Goal: Task Accomplishment & Management: Manage account settings

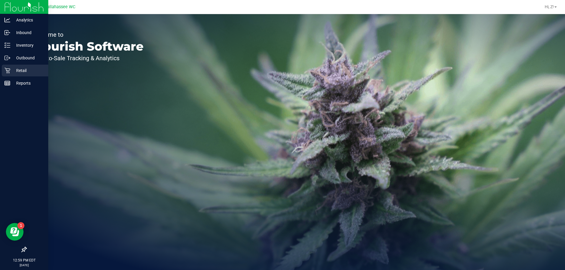
click at [16, 69] on p "Retail" at bounding box center [27, 70] width 35 height 7
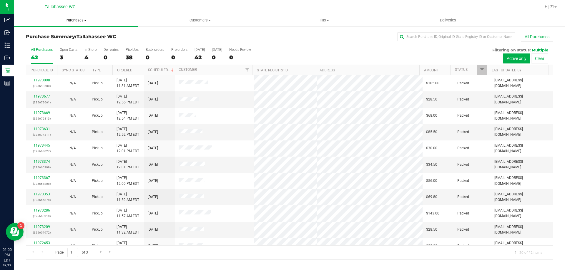
click at [81, 20] on span "Purchases" at bounding box center [76, 20] width 124 height 5
click at [50, 41] on li "Fulfillment" at bounding box center [76, 42] width 124 height 7
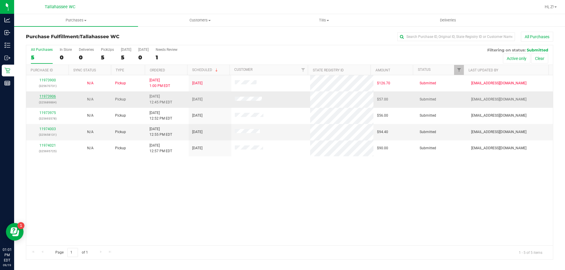
click at [48, 95] on link "11973906" at bounding box center [47, 96] width 16 height 4
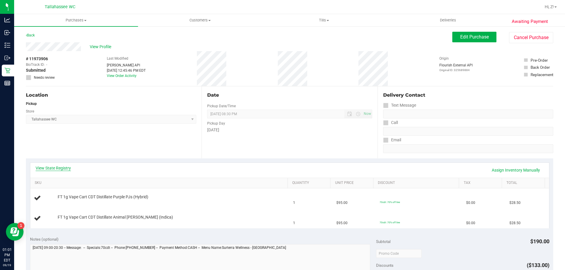
click at [56, 169] on link "View State Registry" at bounding box center [53, 168] width 35 height 6
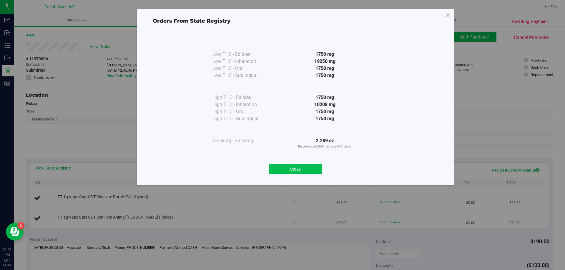
click at [303, 164] on button "Close" at bounding box center [296, 169] width 54 height 11
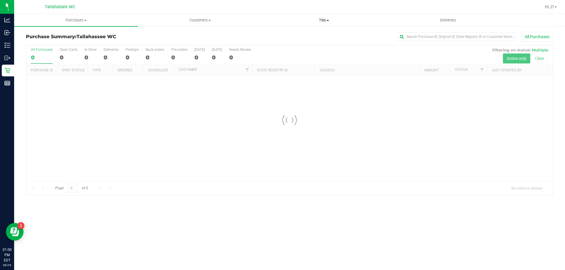
click at [328, 21] on span at bounding box center [327, 20] width 2 height 1
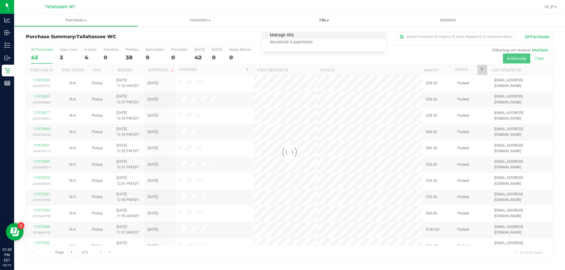
click at [294, 34] on span "Manage tills" at bounding box center [282, 35] width 40 height 5
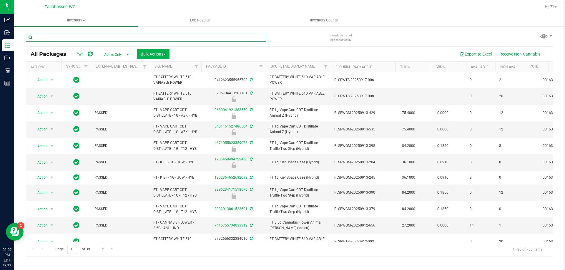
click at [98, 37] on input "text" at bounding box center [146, 37] width 240 height 9
paste input "FT 1g Vape Cart CDT Distillate Animal [PERSON_NAME] (Indica)"
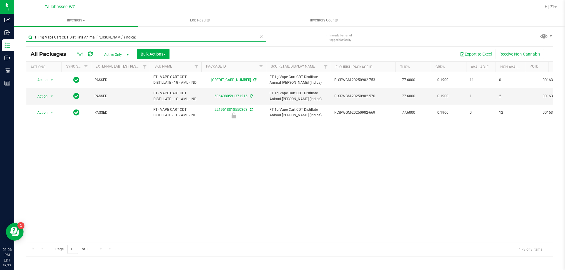
click at [122, 37] on input "FT 1g Vape Cart CDT Distillate Animal [PERSON_NAME] (Indica)" at bounding box center [146, 37] width 240 height 9
paste input "FT 1g Distillate Extract Banana Kush (Hybrid-"
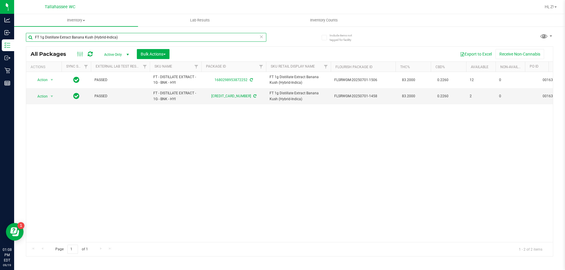
click at [143, 36] on input "FT 1g Distillate Extract Banana Kush (Hybrid-Indica)" at bounding box center [146, 37] width 240 height 9
type input "swt"
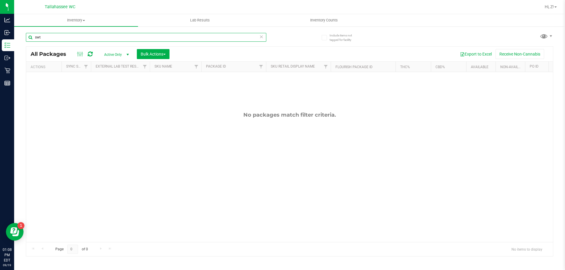
click at [77, 35] on input "swt" at bounding box center [146, 37] width 240 height 9
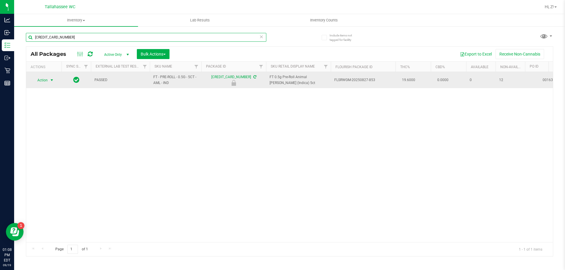
type input "2360534809068461"
click at [46, 79] on span "Action" at bounding box center [40, 80] width 16 height 8
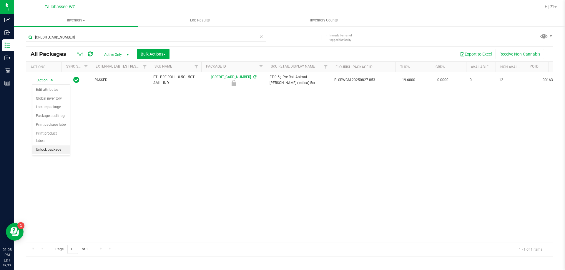
click at [61, 146] on li "Unlock package" at bounding box center [51, 150] width 38 height 9
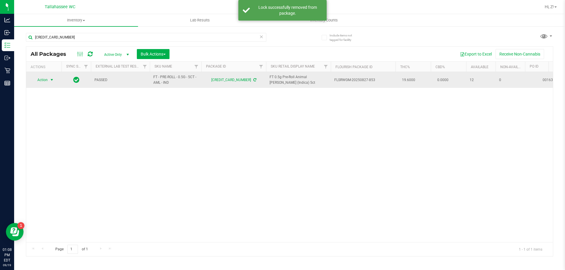
click at [49, 81] on span "select" at bounding box center [51, 80] width 7 height 8
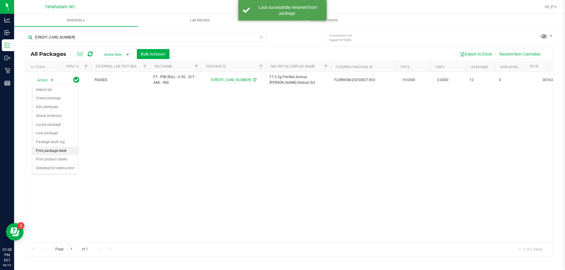
drag, startPoint x: 71, startPoint y: 150, endPoint x: 74, endPoint y: 150, distance: 3.2
click at [71, 150] on li "Print package label" at bounding box center [55, 151] width 46 height 9
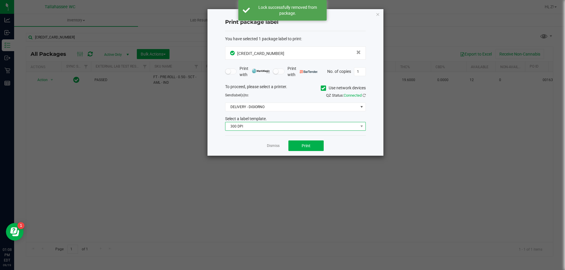
click at [319, 129] on span "300 DPI" at bounding box center [291, 126] width 133 height 8
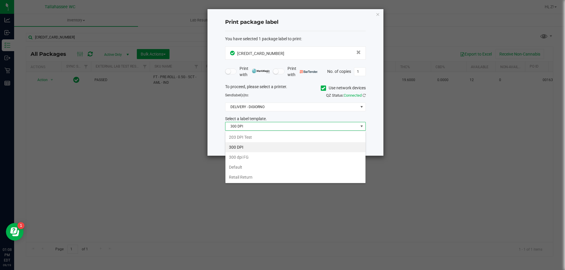
scroll to position [9, 141]
click at [294, 140] on li "203 DPI Test" at bounding box center [295, 137] width 140 height 10
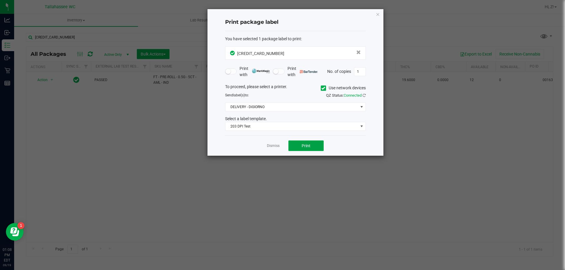
click at [314, 151] on button "Print" at bounding box center [305, 146] width 35 height 11
click at [269, 147] on link "Dismiss" at bounding box center [273, 146] width 13 height 5
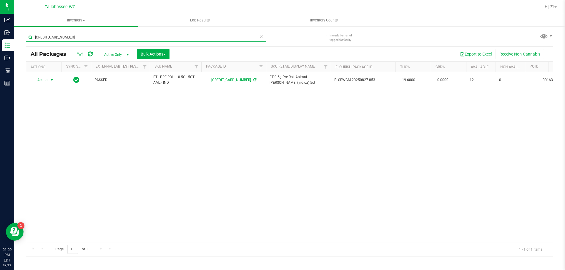
click at [187, 38] on input "2360534809068461" at bounding box center [146, 37] width 240 height 9
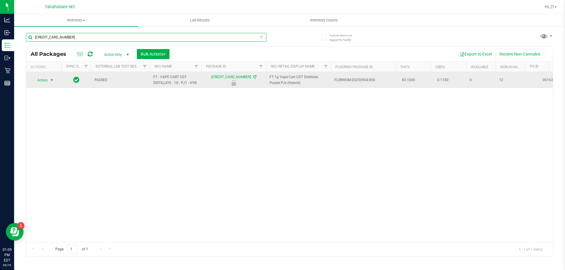
type input "6328298585074943"
click at [50, 81] on span "select" at bounding box center [51, 80] width 5 height 5
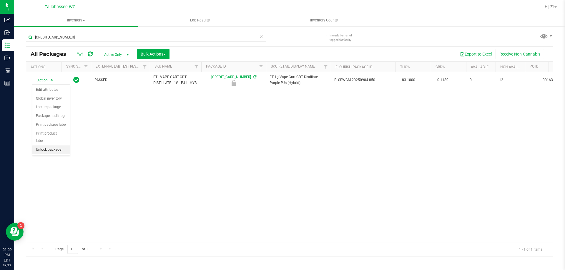
click at [57, 146] on li "Unlock package" at bounding box center [51, 150] width 38 height 9
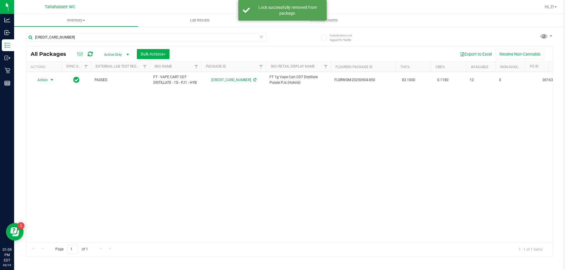
click at [49, 81] on span "select" at bounding box center [51, 80] width 5 height 5
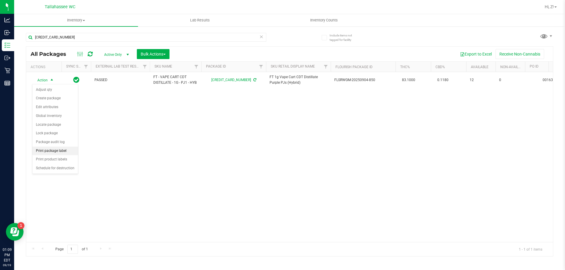
click at [64, 151] on li "Print package label" at bounding box center [55, 151] width 46 height 9
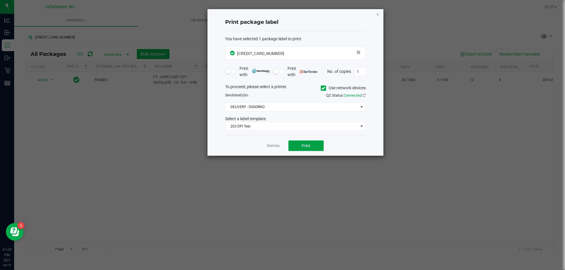
click at [320, 148] on button "Print" at bounding box center [305, 146] width 35 height 11
click at [377, 14] on icon "button" at bounding box center [378, 14] width 4 height 7
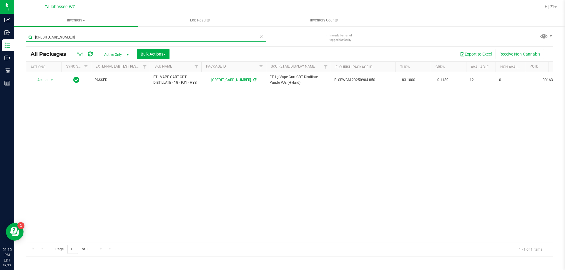
click at [76, 36] on input "6328298585074943" at bounding box center [146, 37] width 240 height 9
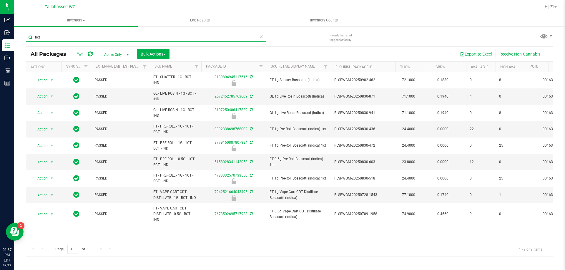
click at [58, 33] on input "bct" at bounding box center [146, 37] width 240 height 9
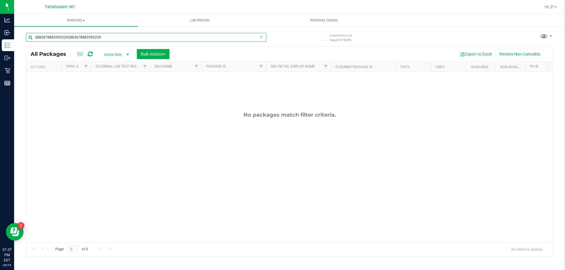
click at [262, 39] on div "28836788835922292883678883592229" at bounding box center [146, 37] width 240 height 9
type input "28836788835922292883678883592229"
click at [262, 39] on icon at bounding box center [261, 36] width 4 height 7
click at [110, 37] on input "text" at bounding box center [146, 37] width 240 height 9
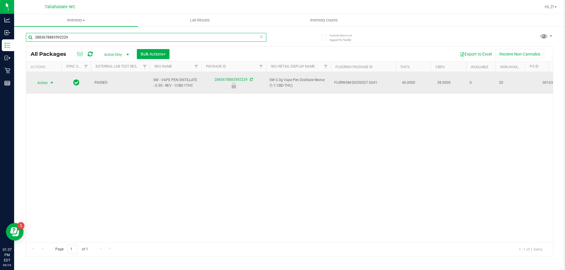
type input "2883678883592229"
click at [49, 82] on span "select" at bounding box center [51, 83] width 7 height 8
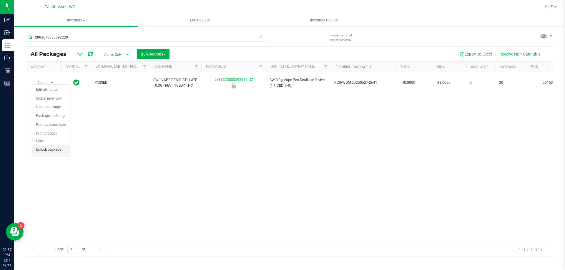
click at [56, 146] on li "Unlock package" at bounding box center [51, 150] width 38 height 9
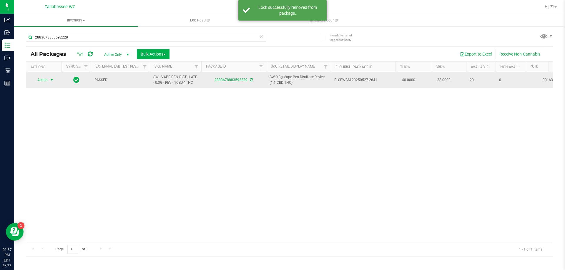
click at [51, 80] on span "select" at bounding box center [51, 80] width 5 height 5
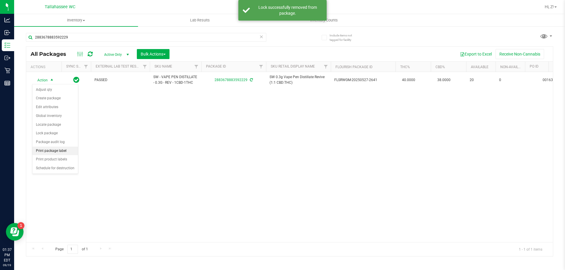
click at [59, 152] on li "Print package label" at bounding box center [55, 151] width 46 height 9
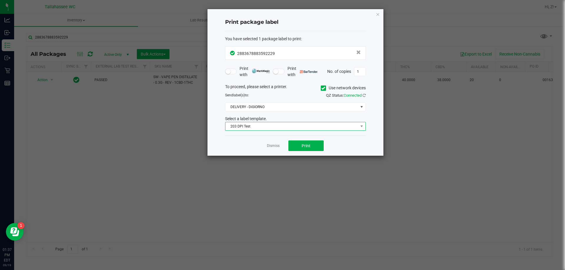
click at [246, 122] on span "203 DPI Test" at bounding box center [291, 126] width 133 height 8
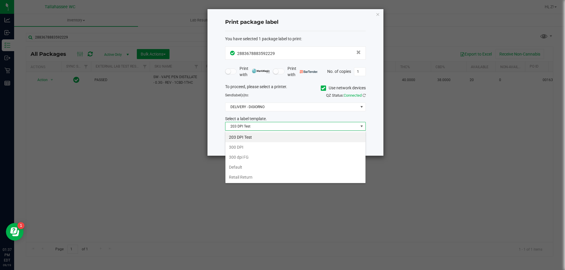
scroll to position [9, 141]
drag, startPoint x: 414, startPoint y: 136, endPoint x: 311, endPoint y: 138, distance: 102.7
click at [413, 136] on ngb-modal-window "Print package label You have selected 1 package label to print : 28836788835922…" at bounding box center [284, 135] width 569 height 270
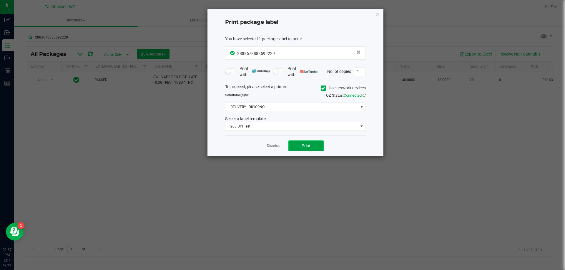
click at [299, 147] on button "Print" at bounding box center [305, 146] width 35 height 11
click at [372, 14] on div "Print package label You have selected 1 package label to print : 28836788835922…" at bounding box center [295, 82] width 176 height 147
click at [379, 14] on icon "button" at bounding box center [378, 14] width 4 height 7
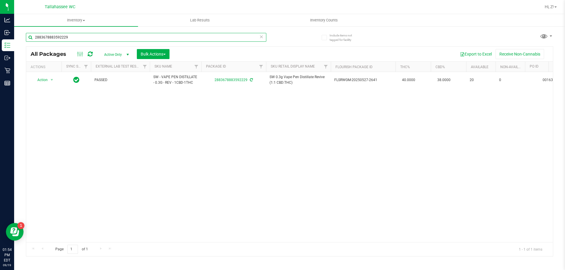
click at [130, 40] on input "2883678883592229" at bounding box center [146, 37] width 240 height 9
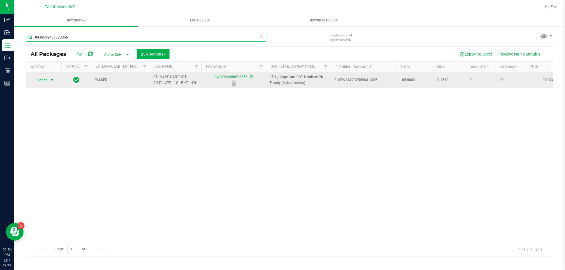
type input "8438092456823356"
click at [40, 82] on span "Action" at bounding box center [40, 80] width 16 height 8
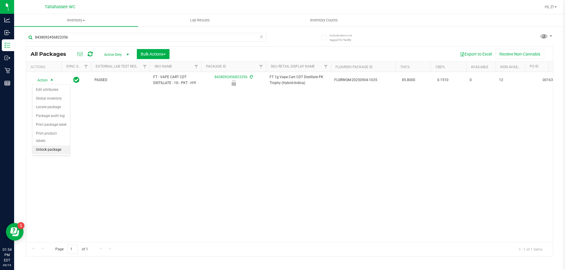
click at [55, 146] on li "Unlock package" at bounding box center [51, 150] width 38 height 9
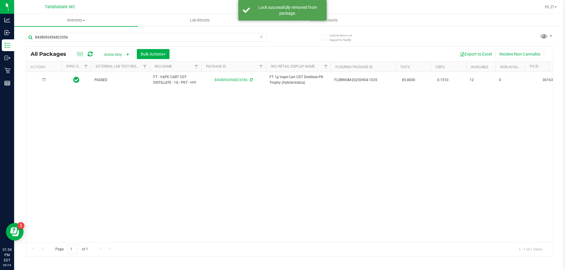
click at [46, 79] on div at bounding box center [44, 80] width 28 height 6
click at [46, 79] on span "Action" at bounding box center [40, 80] width 16 height 8
click at [63, 151] on li "Print package label" at bounding box center [55, 151] width 46 height 9
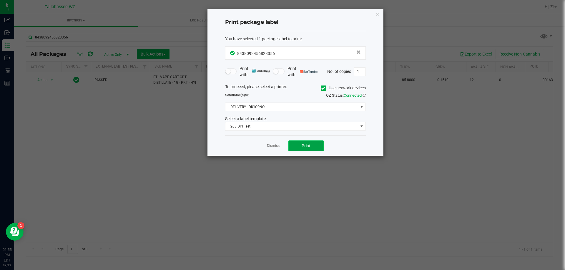
click at [309, 149] on button "Print" at bounding box center [305, 146] width 35 height 11
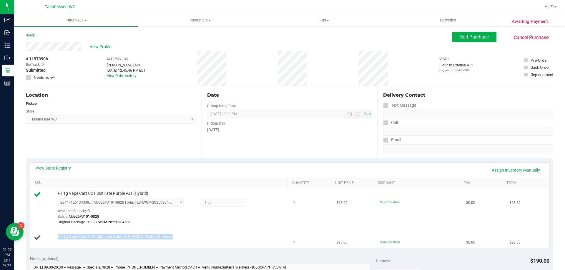
drag, startPoint x: 62, startPoint y: 237, endPoint x: 133, endPoint y: 243, distance: 71.4
click at [133, 243] on td "FT 1g Vape Cart CDT Distillate Animal [PERSON_NAME] (Indica)" at bounding box center [159, 238] width 259 height 20
copy div "FT 1g Vape Cart CDT Distillate Animal [PERSON_NAME] (Indica)"
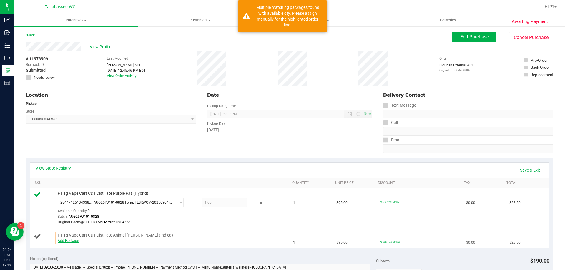
click at [74, 241] on link "Add Package" at bounding box center [68, 241] width 21 height 4
click at [86, 238] on span "Select Package" at bounding box center [121, 242] width 126 height 9
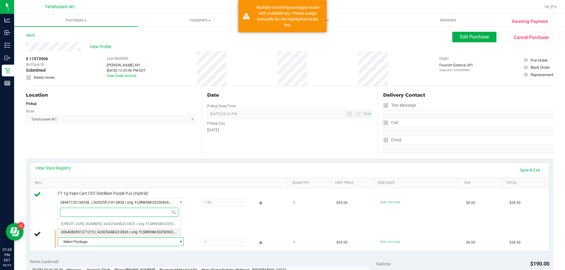
click at [93, 231] on li "6064080591371215 ( AUG25AML02-0826 | orig: FLSRWGM-20250902-570 )" at bounding box center [119, 232] width 123 height 8
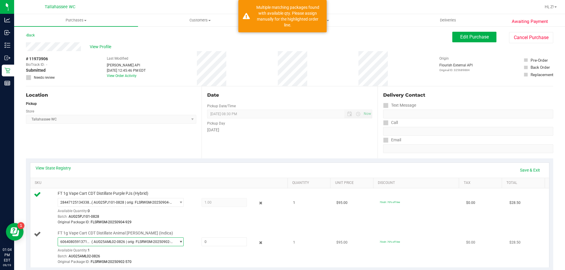
click at [101, 240] on span "6064080591371215 ( AUG25AML02-0826 | orig: FLSRWGM-20250902-570 )" at bounding box center [117, 242] width 118 height 8
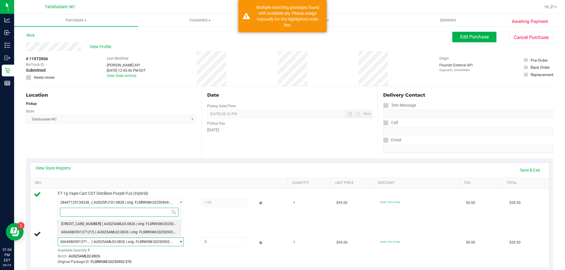
click at [102, 222] on span "( AUG25AML02-0826 | orig: FLSRWGM-20250902-753 )" at bounding box center [145, 224] width 87 height 4
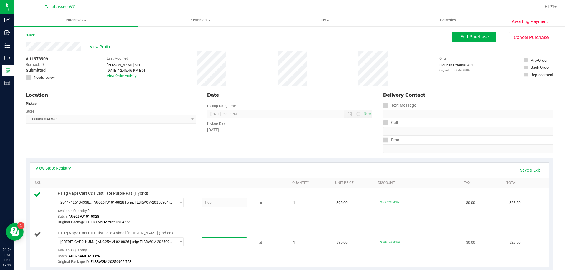
click at [211, 241] on span at bounding box center [223, 242] width 45 height 9
type input "1"
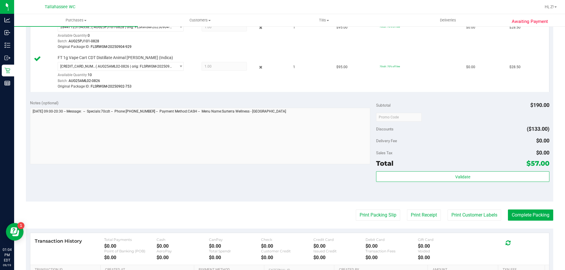
scroll to position [176, 0]
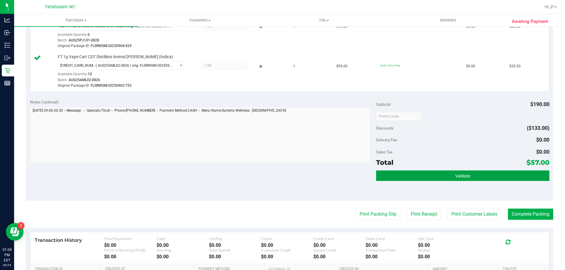
click at [440, 173] on button "Validate" at bounding box center [462, 176] width 173 height 11
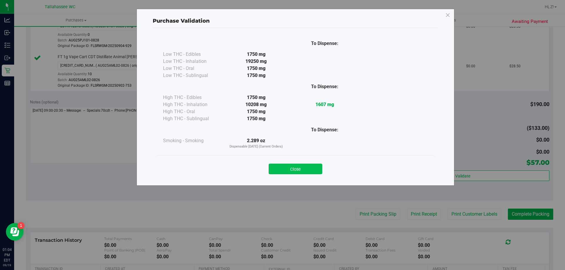
drag, startPoint x: 296, startPoint y: 163, endPoint x: 310, endPoint y: 171, distance: 16.5
click at [296, 162] on div "Close" at bounding box center [295, 167] width 268 height 15
drag, startPoint x: 307, startPoint y: 171, endPoint x: 329, endPoint y: 186, distance: 26.4
click at [307, 171] on button "Close" at bounding box center [296, 169] width 54 height 11
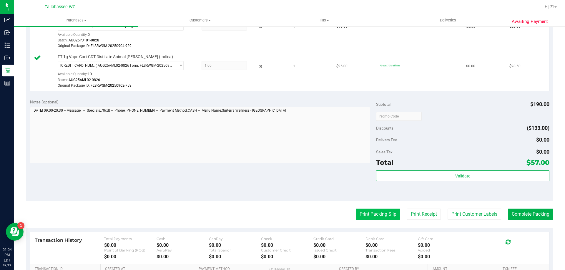
click at [371, 211] on button "Print Packing Slip" at bounding box center [378, 214] width 44 height 11
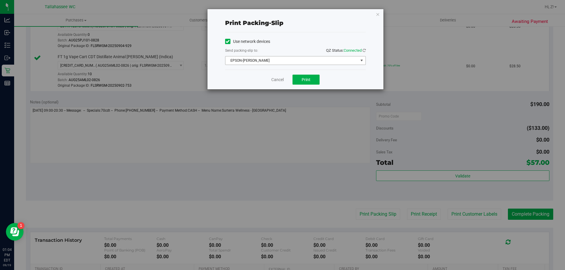
click at [278, 59] on span "EPSON-[PERSON_NAME]" at bounding box center [291, 60] width 133 height 8
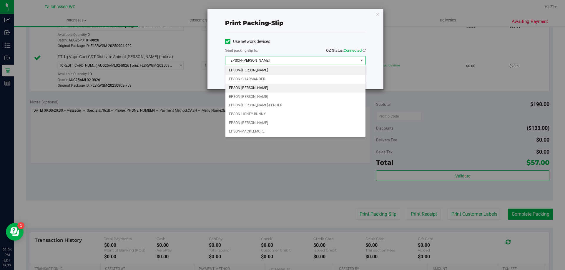
click at [260, 89] on li "EPSON-[PERSON_NAME]" at bounding box center [295, 88] width 140 height 9
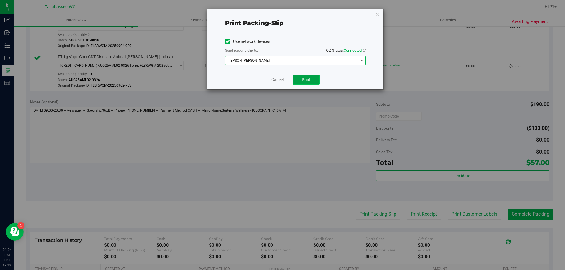
click at [307, 77] on button "Print" at bounding box center [305, 80] width 27 height 10
click at [378, 13] on icon "button" at bounding box center [378, 14] width 4 height 7
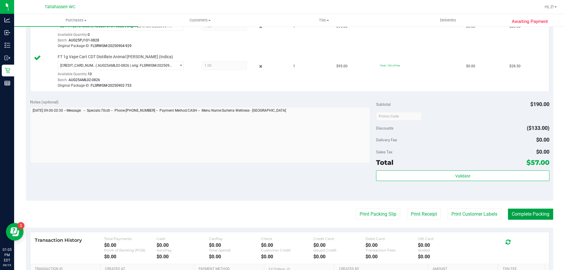
click at [521, 214] on button "Complete Packing" at bounding box center [530, 214] width 45 height 11
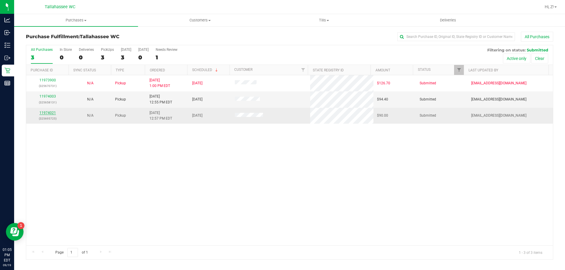
click at [47, 112] on link "11974021" at bounding box center [47, 113] width 16 height 4
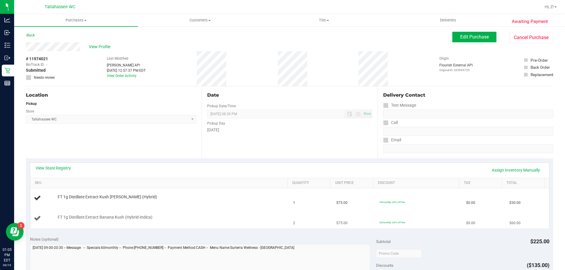
scroll to position [59, 0]
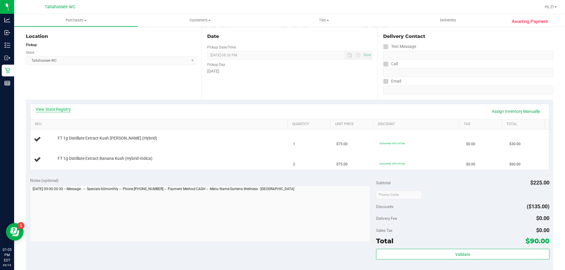
click at [62, 110] on link "View State Registry" at bounding box center [53, 109] width 35 height 6
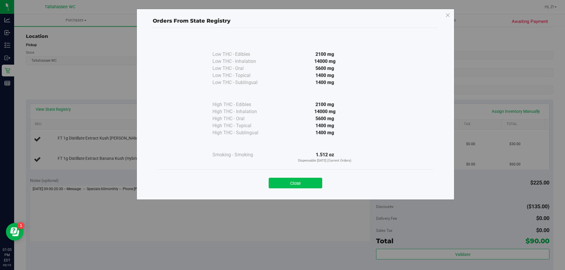
click at [305, 185] on button "Close" at bounding box center [296, 183] width 54 height 11
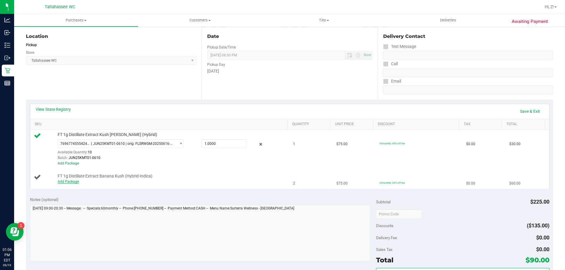
click at [68, 182] on link "Add Package" at bounding box center [68, 182] width 21 height 4
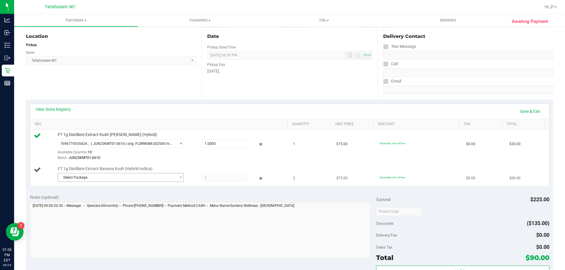
drag, startPoint x: 82, startPoint y: 186, endPoint x: 81, endPoint y: 174, distance: 12.7
click at [82, 186] on td "FT 1g Distillate Extract Banana Kush (Hybrid-Indica) Select Package 49134342572…" at bounding box center [159, 175] width 259 height 23
click at [81, 173] on span "Select Package" at bounding box center [121, 177] width 126 height 9
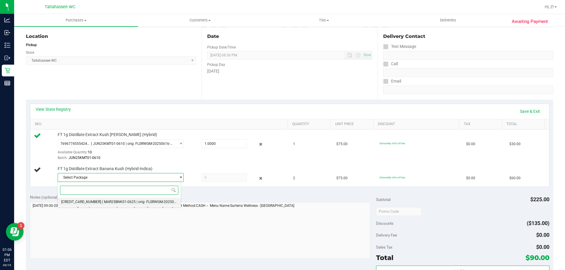
click at [102, 201] on span "( MAR25BNK01-0625 | orig: FLSRWGM-20250701-1458 )" at bounding box center [146, 202] width 89 height 4
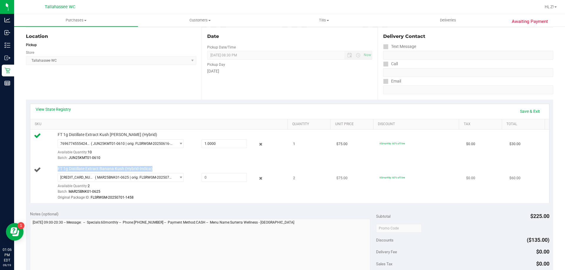
drag, startPoint x: 52, startPoint y: 168, endPoint x: 162, endPoint y: 167, distance: 109.4
click at [162, 167] on div "FT 1g Distillate Extract Banana Kush (Hybrid-Indica) 4913434257239045 ( MAR25BN…" at bounding box center [160, 183] width 252 height 35
copy div "FT 1g Distillate Extract Banana Kush (Hybrid-Indica)"
click at [114, 178] on span "( MAR25BNK01-0625 | orig: FLSRWGM-20250701-1458 )" at bounding box center [134, 178] width 78 height 4
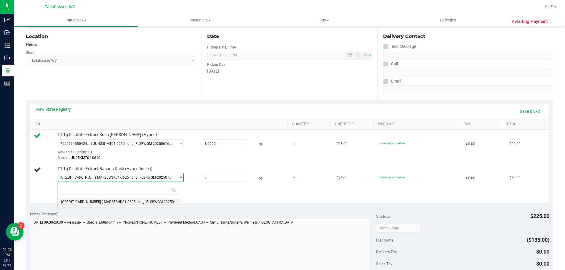
click at [170, 213] on div "Notes (optional)" at bounding box center [203, 214] width 346 height 6
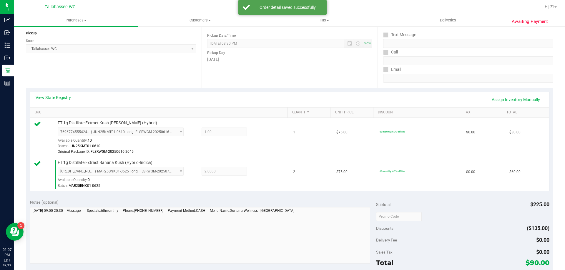
scroll to position [176, 0]
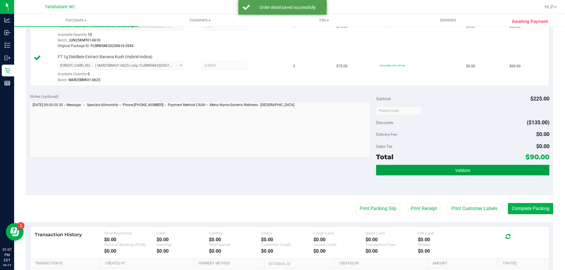
click at [469, 167] on button "Validate" at bounding box center [462, 170] width 173 height 11
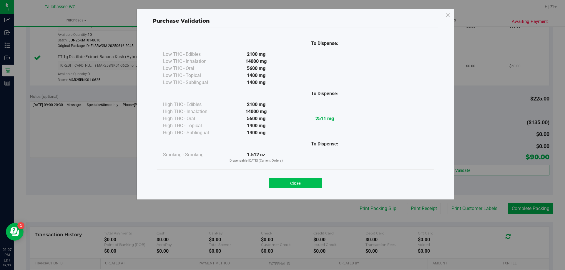
click at [311, 180] on button "Close" at bounding box center [296, 183] width 54 height 11
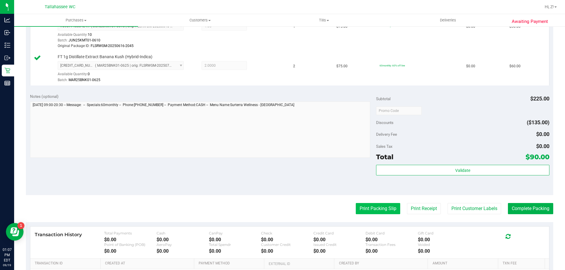
click at [368, 208] on button "Print Packing Slip" at bounding box center [378, 208] width 44 height 11
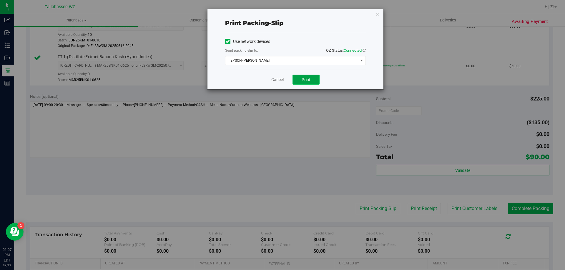
click at [297, 76] on button "Print" at bounding box center [305, 80] width 27 height 10
click at [377, 14] on icon "button" at bounding box center [378, 14] width 4 height 7
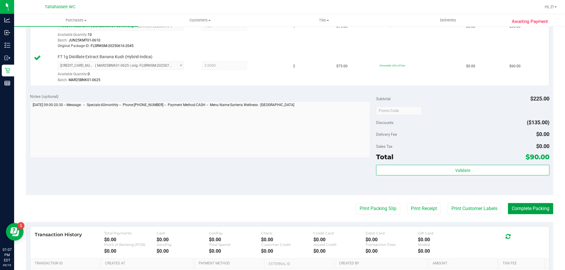
click at [524, 214] on button "Complete Packing" at bounding box center [530, 208] width 45 height 11
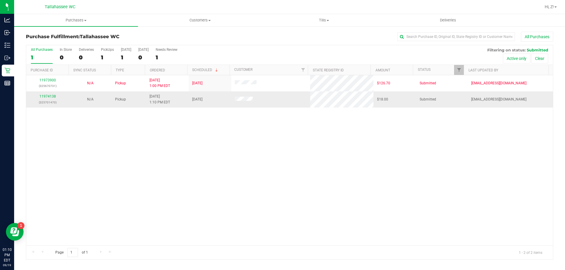
click at [52, 100] on p "(325701470)" at bounding box center [48, 103] width 36 height 6
click at [47, 96] on link "11974138" at bounding box center [47, 96] width 16 height 4
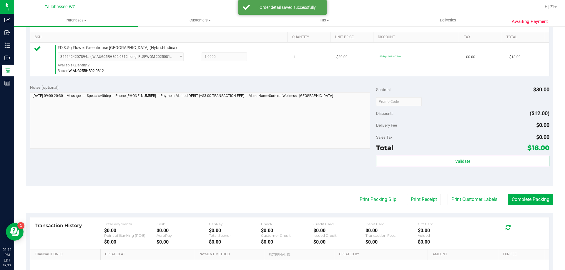
scroll to position [147, 0]
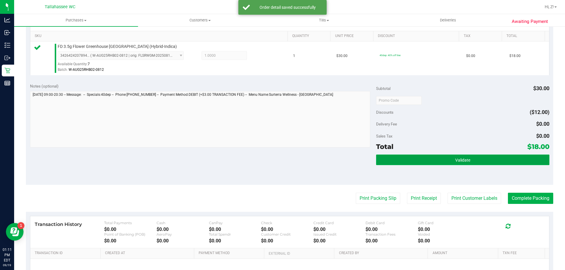
click at [446, 158] on button "Validate" at bounding box center [462, 160] width 173 height 11
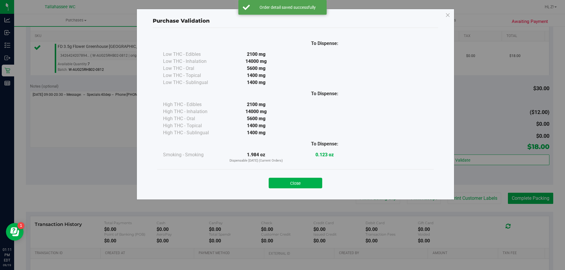
drag, startPoint x: 304, startPoint y: 180, endPoint x: 313, endPoint y: 186, distance: 10.7
click at [304, 180] on button "Close" at bounding box center [296, 183] width 54 height 11
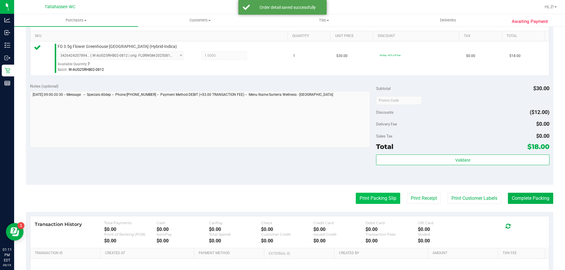
click at [371, 201] on button "Print Packing Slip" at bounding box center [378, 198] width 44 height 11
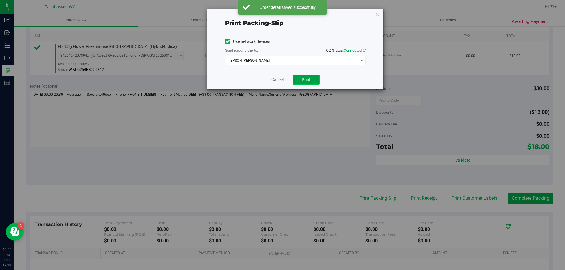
click at [308, 81] on span "Print" at bounding box center [305, 79] width 9 height 5
click at [377, 11] on icon "button" at bounding box center [378, 14] width 4 height 7
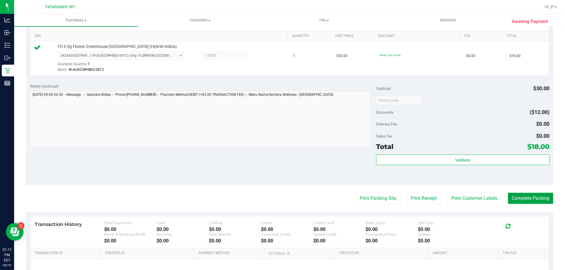
click at [533, 198] on button "Complete Packing" at bounding box center [530, 198] width 45 height 11
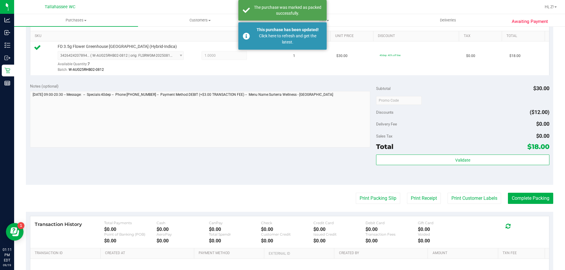
drag, startPoint x: 533, startPoint y: 198, endPoint x: 542, endPoint y: 212, distance: 17.0
click at [542, 212] on div "Transaction History Total Payments $0.00 Cash $0.00 CanPay $0.00 Check $0.00 Cr…" at bounding box center [289, 267] width 527 height 110
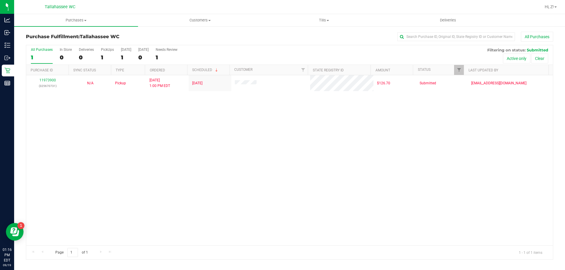
click at [190, 214] on div "11973900 (325670731) N/A Pickup 9/19/2025 1:00 PM EDT 9/19/2025 $126.70 Submitt…" at bounding box center [289, 160] width 526 height 170
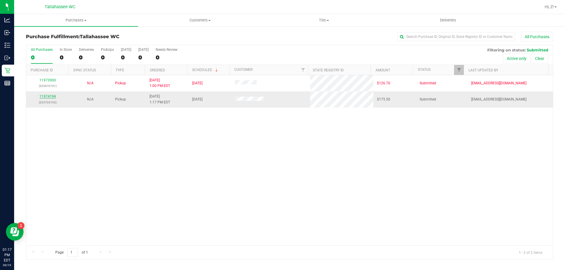
click at [51, 97] on link "11974194" at bounding box center [47, 96] width 16 height 4
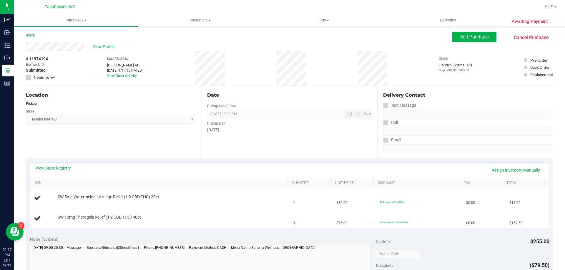
click at [66, 172] on div "View State Registry Assign Inventory Manually" at bounding box center [290, 170] width 508 height 10
click at [63, 166] on link "View State Registry" at bounding box center [53, 168] width 35 height 6
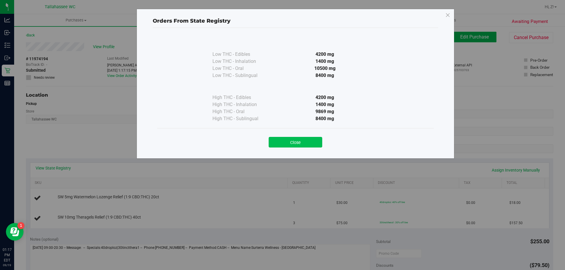
click at [314, 139] on button "Close" at bounding box center [296, 142] width 54 height 11
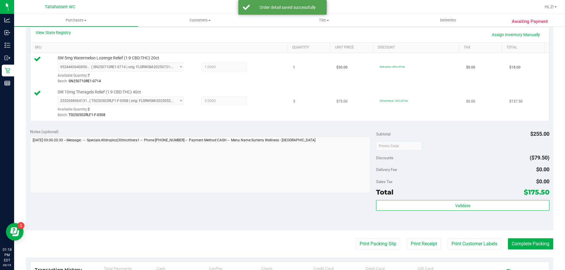
scroll to position [147, 0]
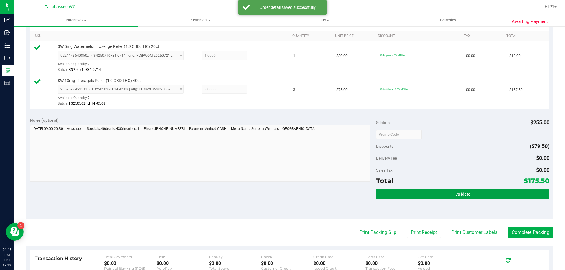
click at [448, 191] on button "Validate" at bounding box center [462, 194] width 173 height 11
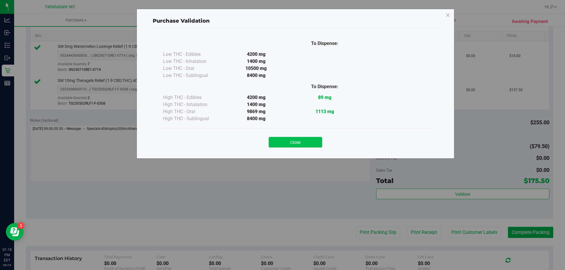
click at [306, 147] on button "Close" at bounding box center [296, 142] width 54 height 11
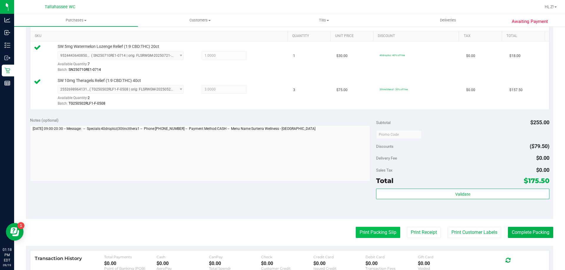
click at [372, 233] on button "Print Packing Slip" at bounding box center [378, 232] width 44 height 11
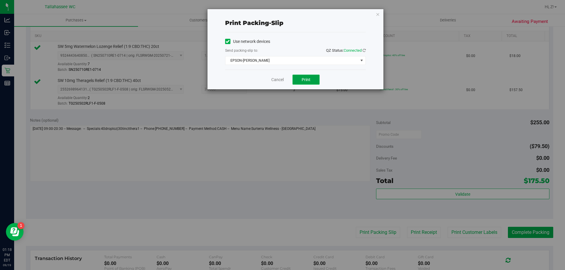
click at [305, 75] on button "Print" at bounding box center [305, 80] width 27 height 10
click at [379, 14] on icon "button" at bounding box center [378, 14] width 4 height 7
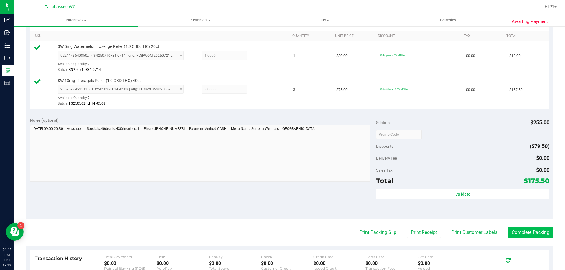
click at [540, 238] on purchase-details "Back Edit Purchase Cancel Purchase View Profile # 11974194 BioTrack ID: - Submi…" at bounding box center [289, 120] width 527 height 471
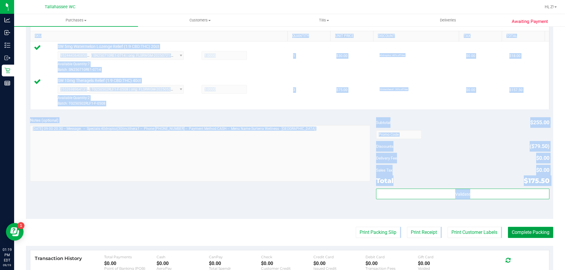
click at [538, 237] on button "Complete Packing" at bounding box center [530, 232] width 45 height 11
click at [273, 208] on div "Notes (optional) Subtotal $255.00 Discounts ($79.50) Delivery Fee $0.00 Sales T…" at bounding box center [289, 166] width 527 height 106
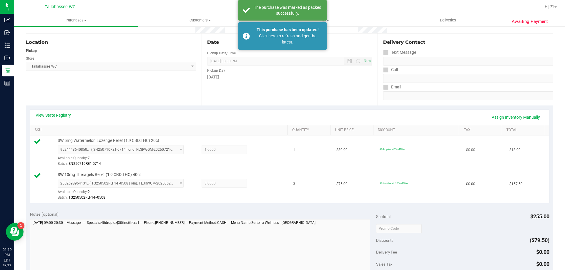
scroll to position [0, 0]
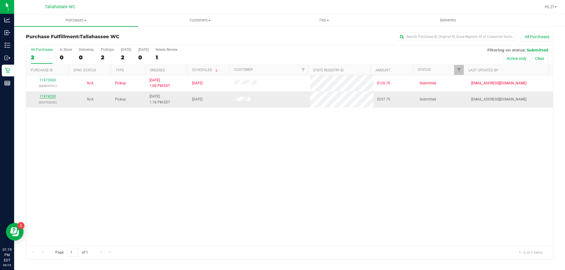
click at [51, 96] on link "11974200" at bounding box center [47, 96] width 16 height 4
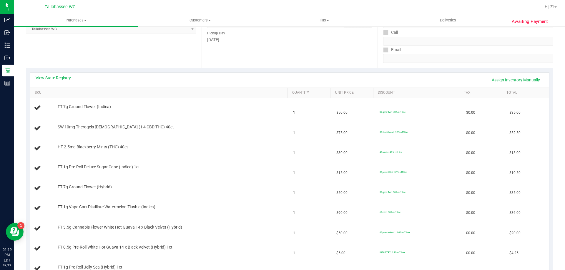
scroll to position [29, 0]
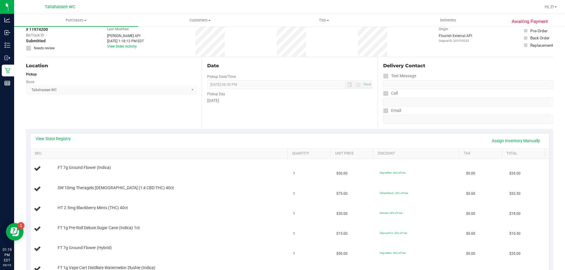
click div "View State Registry Assign Inventory Manually"
click link "View State Registry"
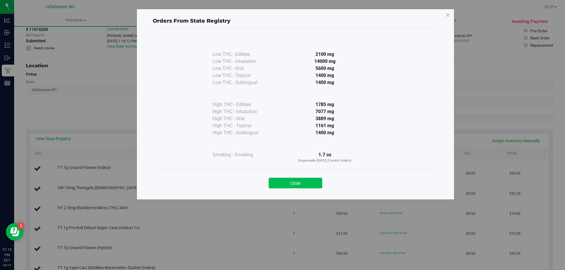
click button "Close"
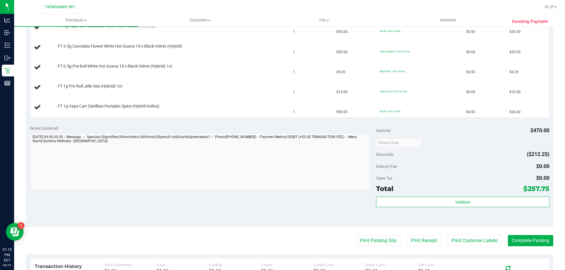
scroll to position [294, 0]
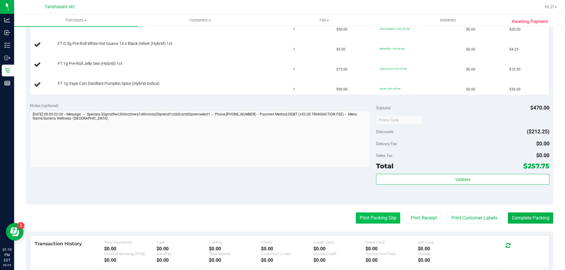
click button "Print Packing Slip"
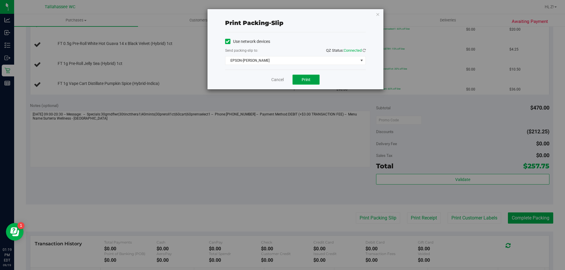
drag, startPoint x: 310, startPoint y: 81, endPoint x: 312, endPoint y: 84, distance: 4.0
click span "Print"
click icon "button"
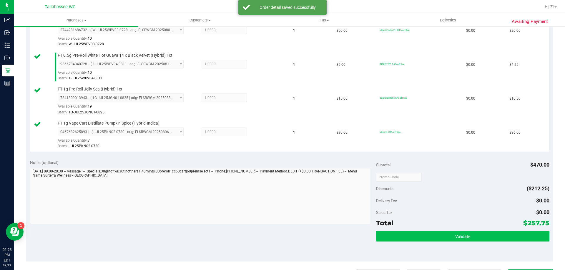
scroll to position [441, 0]
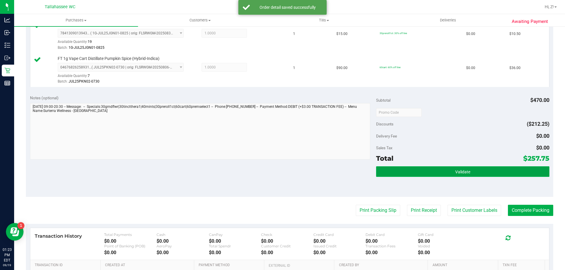
click span "Validate"
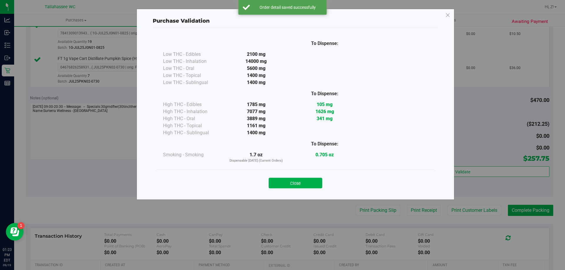
drag, startPoint x: 295, startPoint y: 188, endPoint x: 312, endPoint y: 187, distance: 17.4
click button "Close"
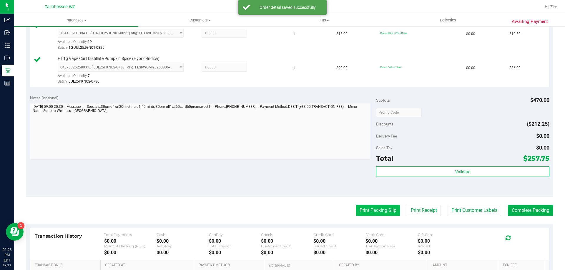
click button "Print Packing Slip"
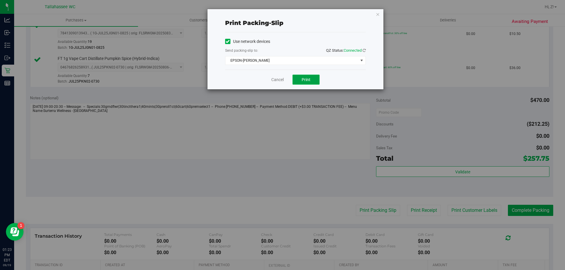
click button "Print"
drag, startPoint x: 378, startPoint y: 13, endPoint x: 384, endPoint y: 25, distance: 13.5
click icon "button"
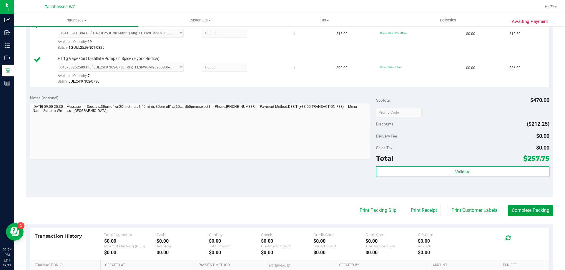
click button "Complete Packing"
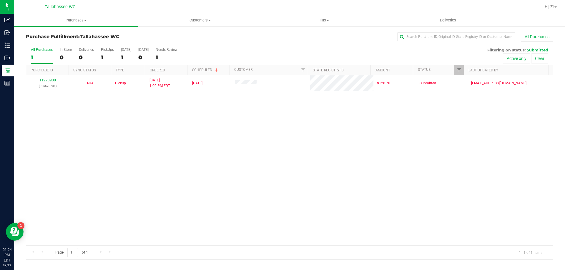
click div "11973900 (325670731) N/A Pickup 9/19/2025 1:00 PM EDT 9/19/2025 $126.70 Submitt…"
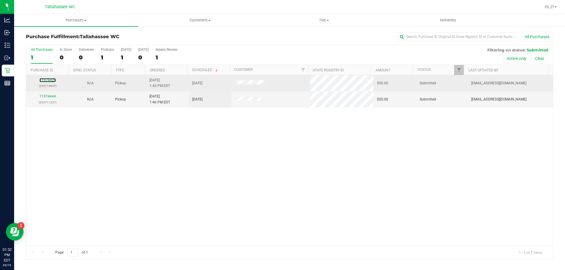
click at [46, 78] on div "11974420 (325714847)" at bounding box center [48, 83] width 36 height 11
click at [44, 81] on link "11974420" at bounding box center [47, 80] width 16 height 4
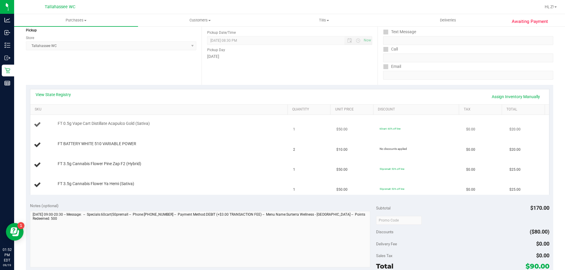
scroll to position [88, 0]
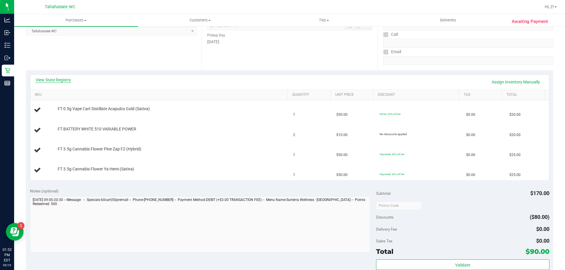
click at [63, 79] on link "View State Registry" at bounding box center [53, 80] width 35 height 6
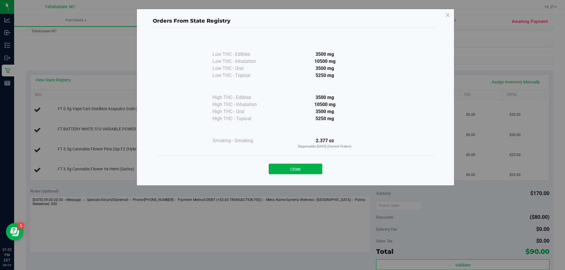
click at [306, 175] on div "Close" at bounding box center [295, 167] width 276 height 24
click at [302, 169] on button "Close" at bounding box center [296, 169] width 54 height 11
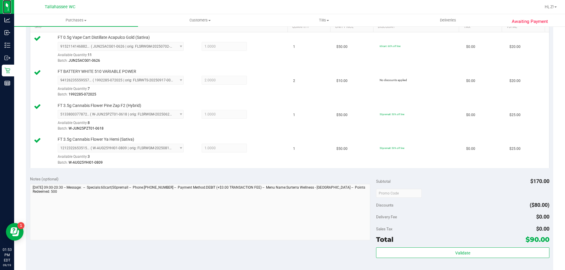
scroll to position [235, 0]
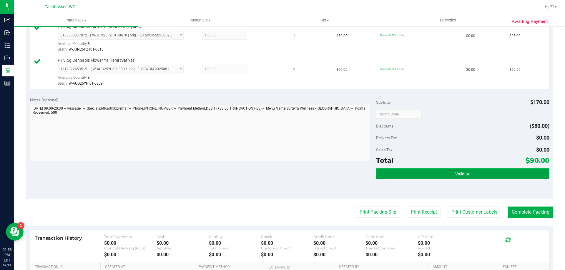
click at [474, 172] on button "Validate" at bounding box center [462, 174] width 173 height 11
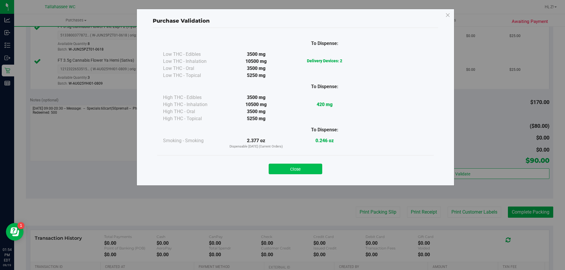
click at [291, 168] on button "Close" at bounding box center [296, 169] width 54 height 11
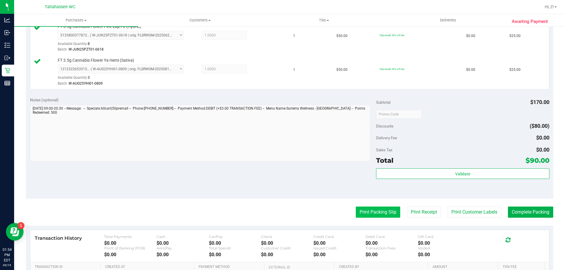
click at [359, 211] on button "Print Packing Slip" at bounding box center [378, 212] width 44 height 11
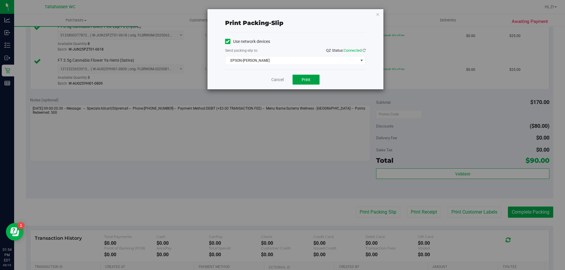
click at [306, 75] on button "Print" at bounding box center [305, 80] width 27 height 10
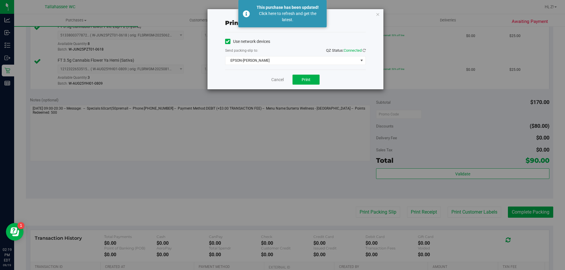
click at [376, 15] on icon "button" at bounding box center [378, 14] width 4 height 7
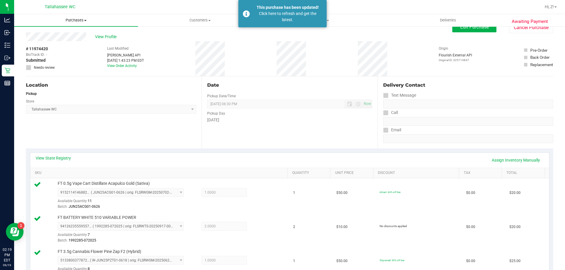
scroll to position [0, 0]
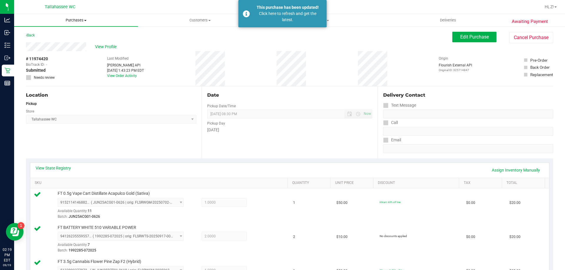
drag, startPoint x: 81, startPoint y: 18, endPoint x: 68, endPoint y: 33, distance: 20.0
click at [81, 18] on span "Purchases" at bounding box center [76, 20] width 124 height 5
click at [45, 42] on span "Fulfillment" at bounding box center [32, 42] width 36 height 5
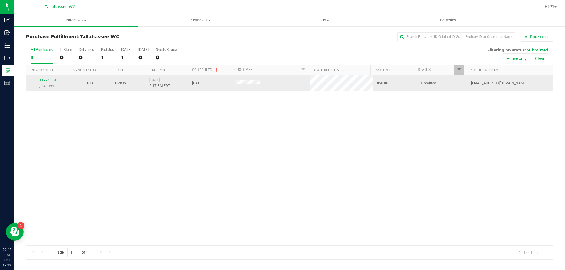
click at [49, 81] on link "11974718" at bounding box center [47, 80] width 16 height 4
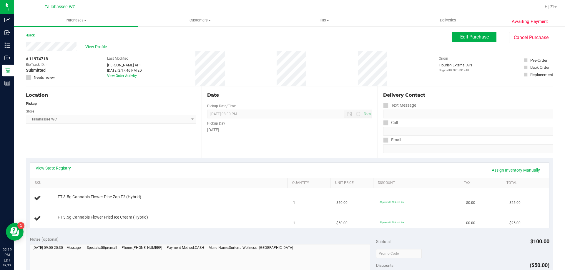
click at [49, 168] on link "View State Registry" at bounding box center [53, 168] width 35 height 6
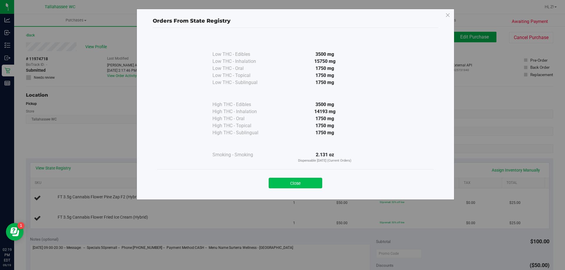
click at [299, 184] on button "Close" at bounding box center [296, 183] width 54 height 11
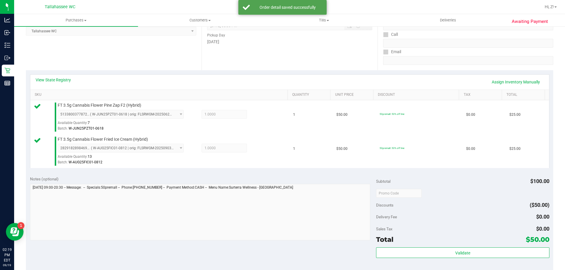
scroll to position [235, 0]
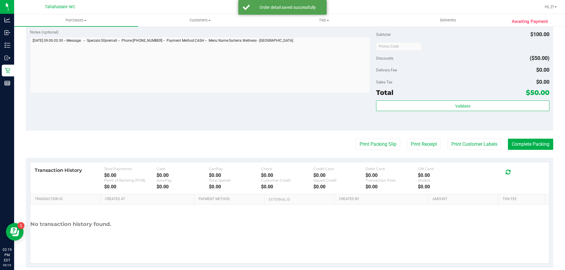
click at [489, 99] on div "Subtotal $100.00 Discounts ($50.00) Delivery Fee $0.00 Sales Tax $0.00 Total $5…" at bounding box center [462, 78] width 173 height 98
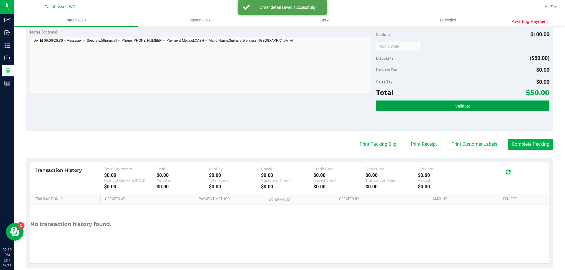
click at [489, 106] on button "Validate" at bounding box center [462, 106] width 173 height 11
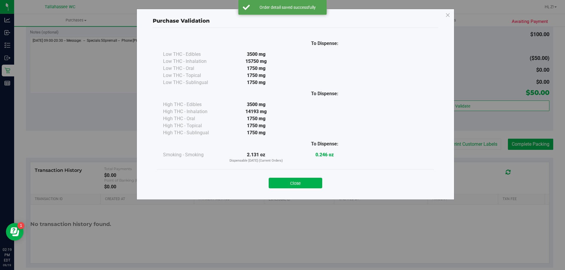
click at [297, 186] on button "Close" at bounding box center [296, 183] width 54 height 11
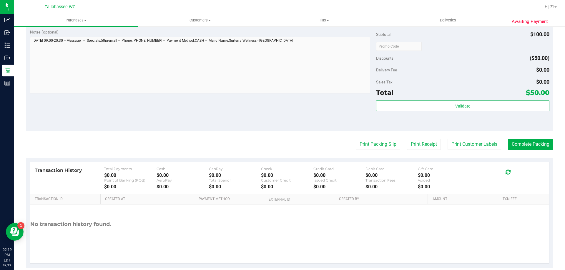
drag, startPoint x: 376, startPoint y: 134, endPoint x: 377, endPoint y: 139, distance: 4.8
click at [376, 136] on purchase-details "Back Edit Purchase Cancel Purchase View Profile # 11974718 BioTrack ID: - Submi…" at bounding box center [289, 31] width 527 height 471
click at [378, 139] on button "Print Packing Slip" at bounding box center [378, 144] width 44 height 11
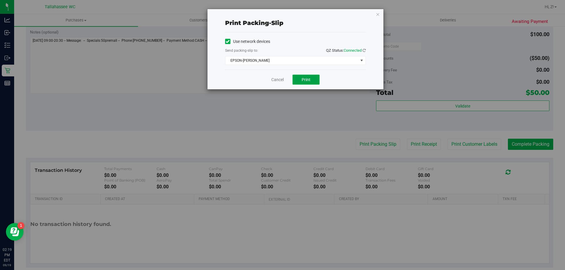
click at [311, 80] on button "Print" at bounding box center [305, 80] width 27 height 10
click at [378, 12] on icon "button" at bounding box center [378, 14] width 4 height 7
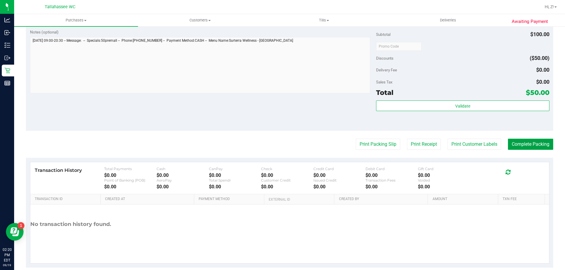
click at [534, 147] on button "Complete Packing" at bounding box center [530, 144] width 45 height 11
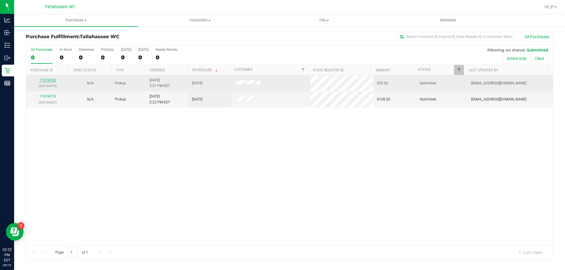
click at [48, 78] on link "11974762" at bounding box center [47, 80] width 16 height 4
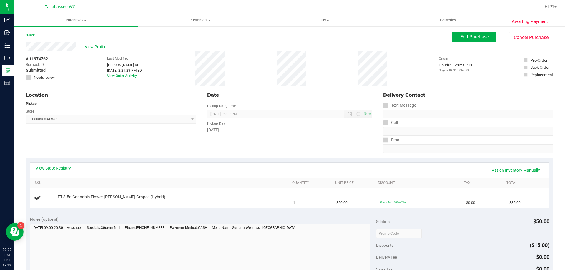
click at [58, 167] on link "View State Registry" at bounding box center [53, 168] width 35 height 6
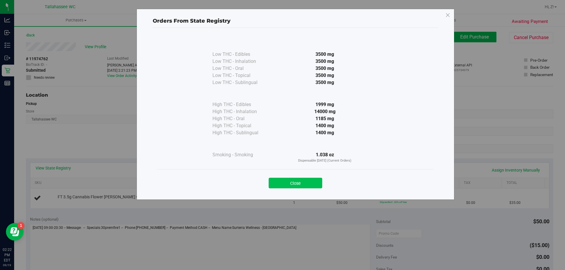
click at [304, 183] on button "Close" at bounding box center [296, 183] width 54 height 11
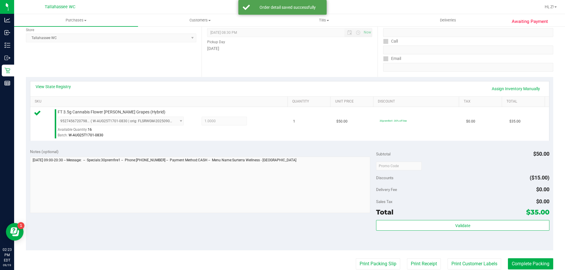
scroll to position [176, 0]
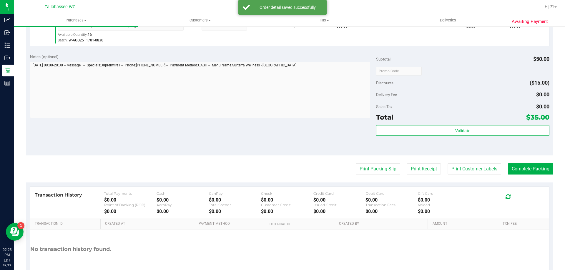
click at [455, 136] on div "Validate" at bounding box center [462, 138] width 173 height 26
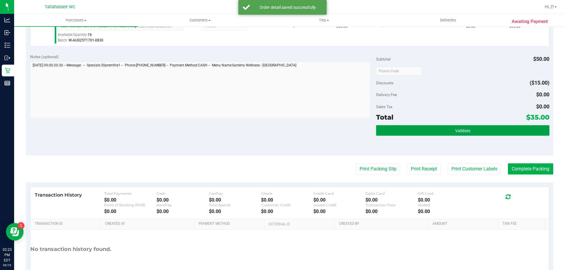
click at [455, 129] on span "Validate" at bounding box center [462, 131] width 15 height 5
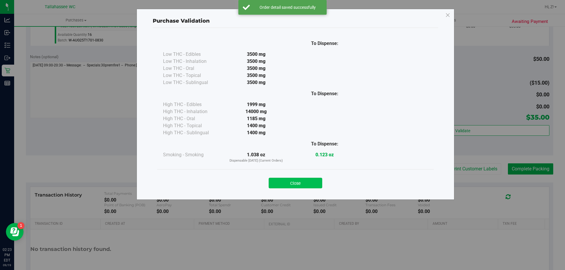
click at [291, 187] on button "Close" at bounding box center [296, 183] width 54 height 11
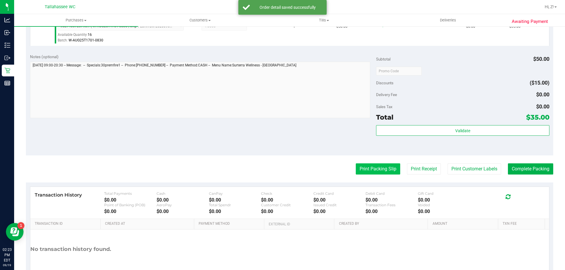
click at [375, 170] on button "Print Packing Slip" at bounding box center [378, 169] width 44 height 11
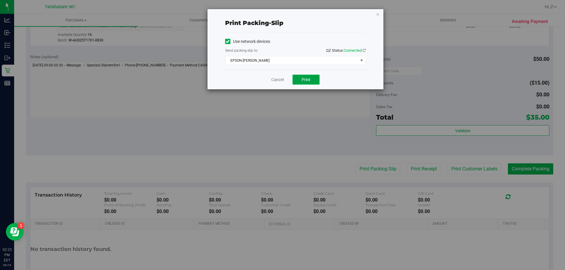
click at [309, 82] on button "Print" at bounding box center [305, 80] width 27 height 10
click at [378, 15] on icon "button" at bounding box center [378, 14] width 4 height 7
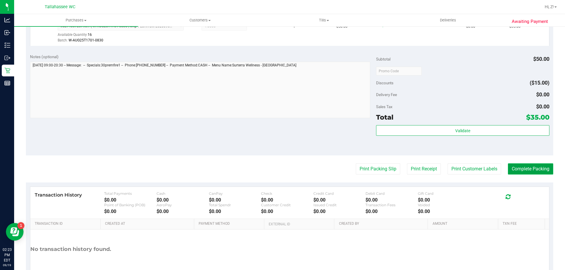
drag, startPoint x: 526, startPoint y: 169, endPoint x: 519, endPoint y: 167, distance: 7.8
click at [526, 169] on button "Complete Packing" at bounding box center [530, 169] width 45 height 11
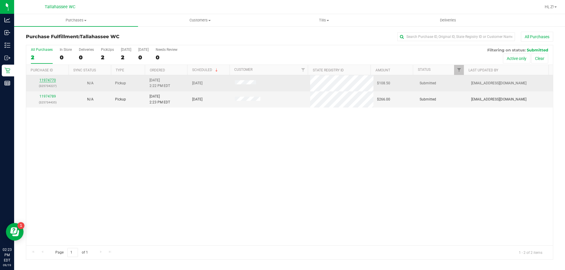
click at [48, 79] on link "11974770" at bounding box center [47, 80] width 16 height 4
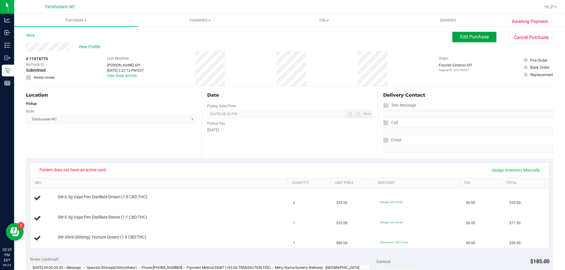
click at [468, 35] on span "Edit Purchase" at bounding box center [474, 37] width 29 height 6
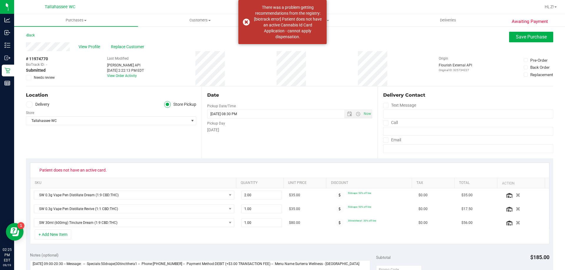
click at [29, 78] on icon at bounding box center [29, 78] width 4 height 0
click at [0, 0] on input "Needs review" at bounding box center [0, 0] width 0 height 0
click at [29, 78] on icon at bounding box center [29, 78] width 4 height 0
click at [0, 0] on input "Needs review" at bounding box center [0, 0] width 0 height 0
click at [29, 78] on icon at bounding box center [29, 78] width 4 height 0
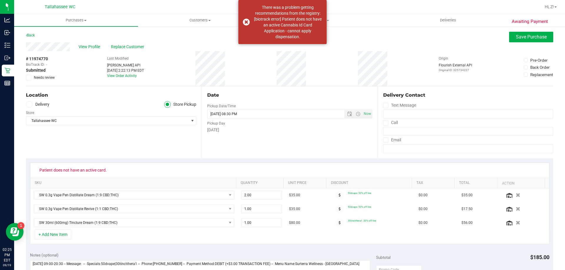
click at [0, 0] on input "Needs review" at bounding box center [0, 0] width 0 height 0
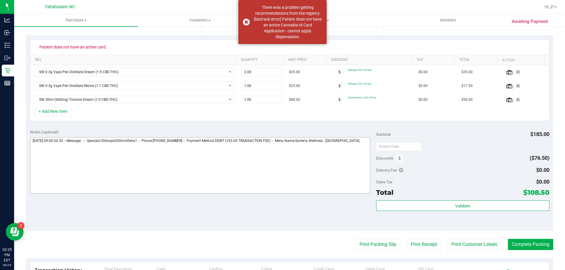
scroll to position [176, 0]
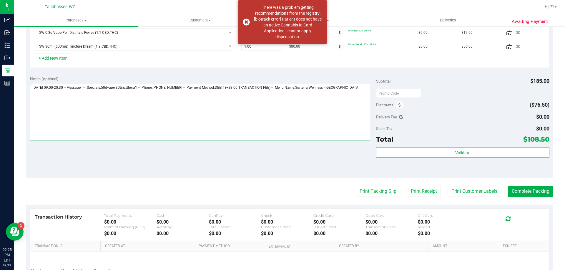
click at [356, 92] on textarea at bounding box center [200, 112] width 340 height 56
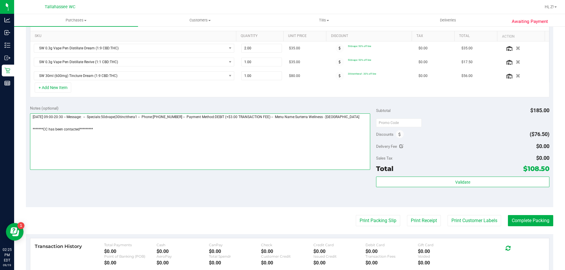
scroll to position [0, 0]
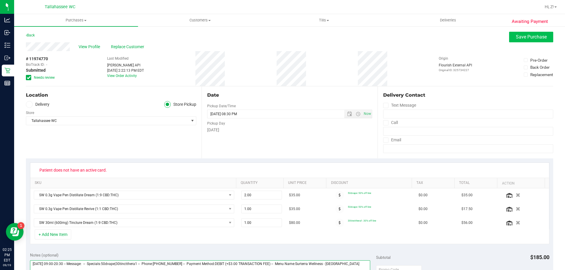
type textarea "Friday 09/19/2025 09:00-20:30 -- Message: -- Specials:50dvape|30tinctthera1 -- …"
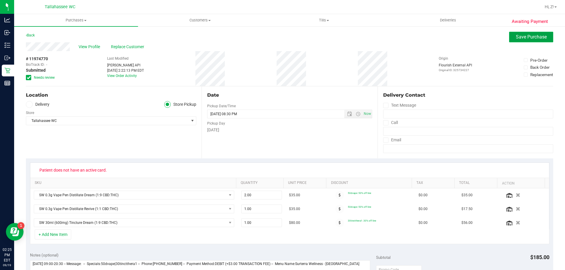
click at [523, 39] on span "Save Purchase" at bounding box center [531, 37] width 31 height 6
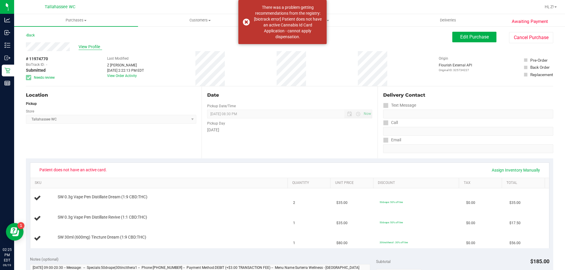
click at [84, 47] on span "View Profile" at bounding box center [91, 47] width 24 height 6
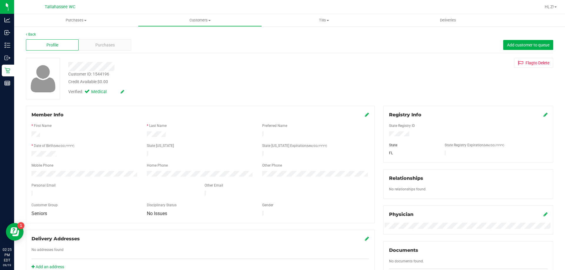
click at [100, 74] on div "Customer ID: 1544196" at bounding box center [88, 74] width 41 height 6
copy div "Customer ID: 1544196"
click at [488, 192] on div "No relationships found." at bounding box center [467, 190] width 167 height 7
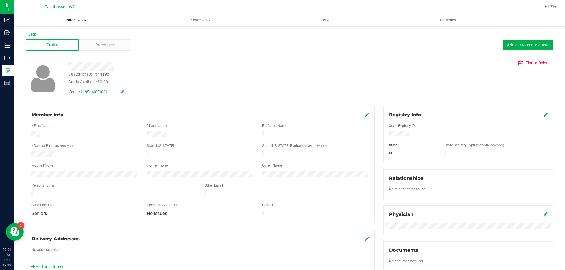
click at [72, 19] on span "Purchases" at bounding box center [76, 20] width 124 height 5
click at [25, 43] on span "Fulfillment" at bounding box center [32, 42] width 36 height 5
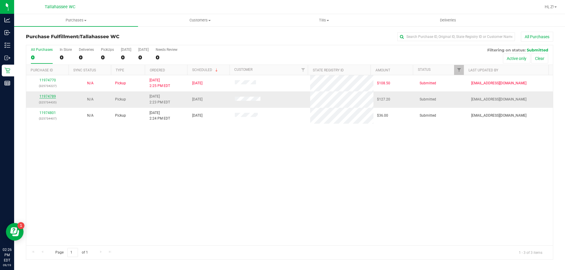
click at [49, 96] on link "11974789" at bounding box center [47, 96] width 16 height 4
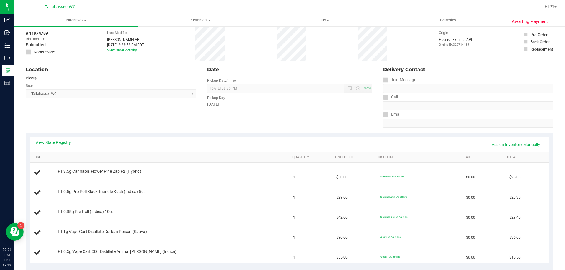
scroll to position [88, 0]
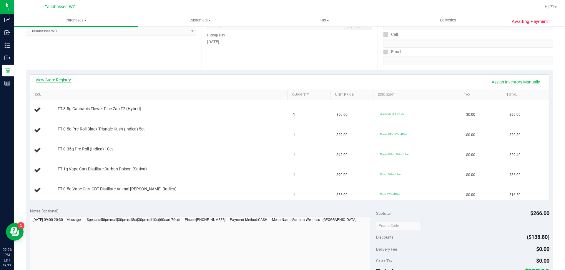
click at [63, 81] on link "View State Registry" at bounding box center [53, 80] width 35 height 6
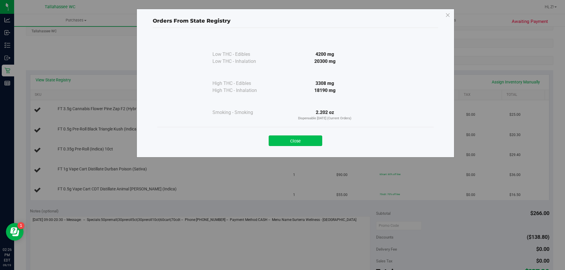
click at [286, 141] on button "Close" at bounding box center [296, 141] width 54 height 11
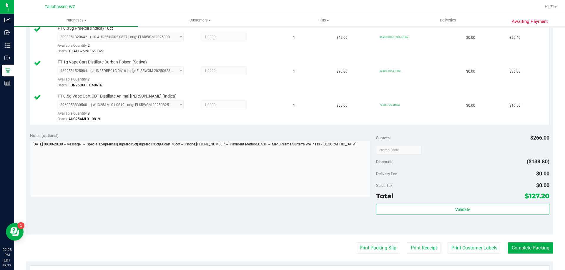
scroll to position [235, 0]
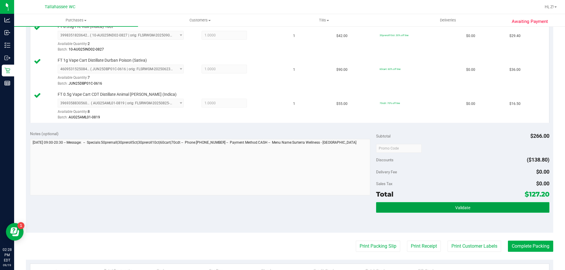
click at [455, 206] on span "Validate" at bounding box center [462, 208] width 15 height 5
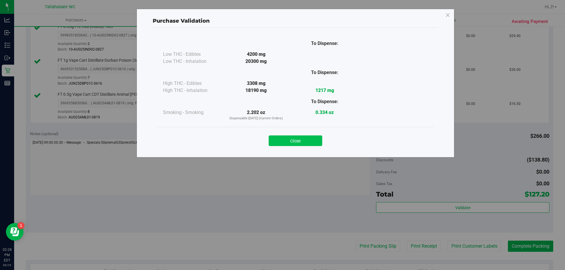
click at [313, 142] on button "Close" at bounding box center [296, 141] width 54 height 11
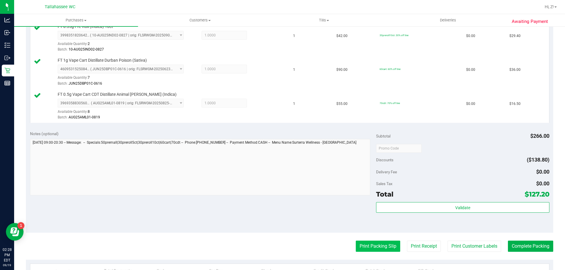
click at [377, 250] on button "Print Packing Slip" at bounding box center [378, 246] width 44 height 11
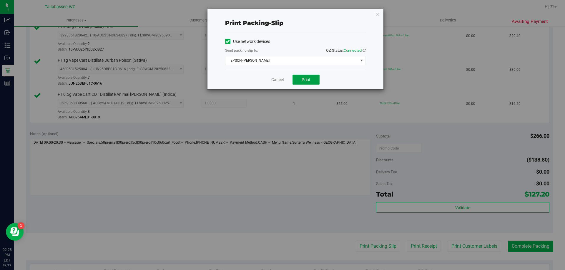
click at [304, 80] on span "Print" at bounding box center [305, 79] width 9 height 5
click at [376, 14] on icon "button" at bounding box center [378, 14] width 4 height 7
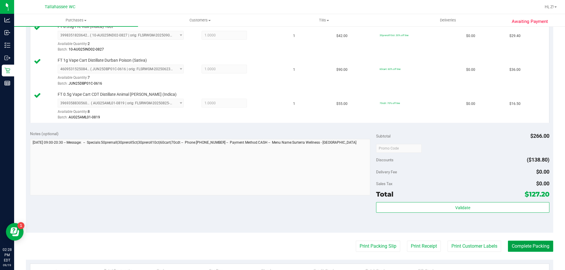
click at [524, 245] on button "Complete Packing" at bounding box center [530, 246] width 45 height 11
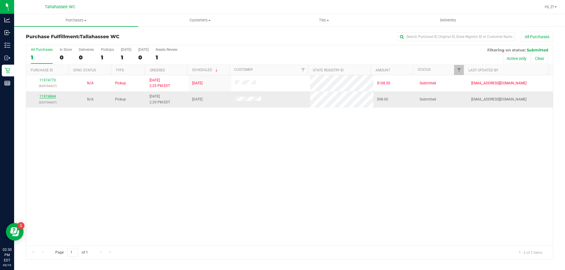
click at [51, 95] on link "11974844" at bounding box center [47, 96] width 16 height 4
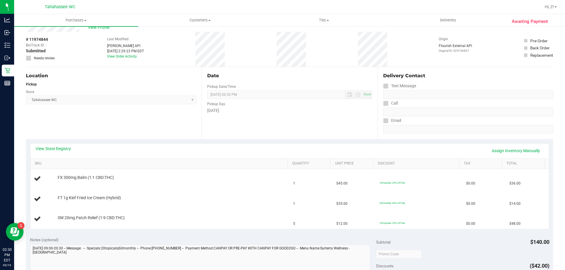
scroll to position [59, 0]
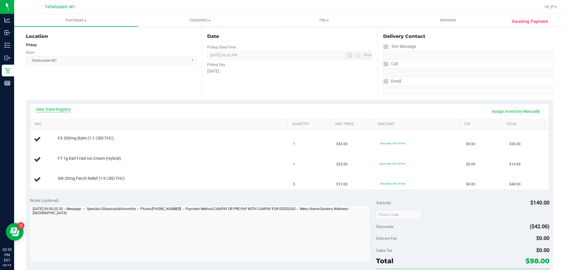
click at [65, 110] on link "View State Registry" at bounding box center [53, 109] width 35 height 6
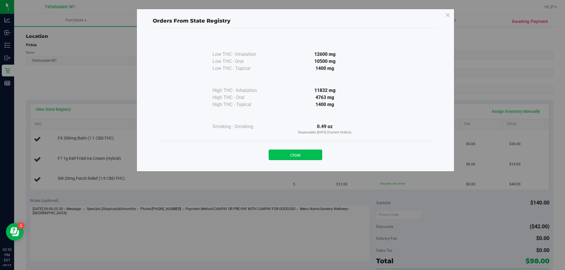
click at [293, 159] on button "Close" at bounding box center [296, 155] width 54 height 11
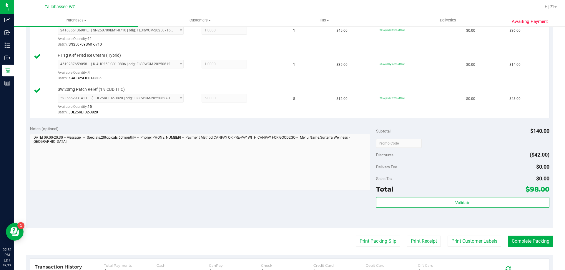
scroll to position [235, 0]
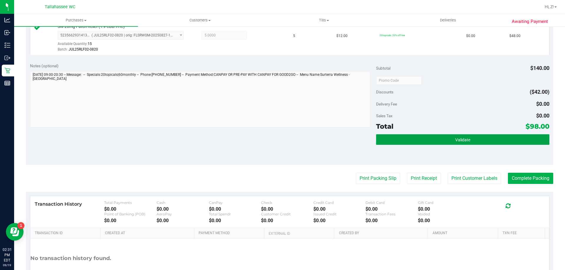
click at [426, 145] on button "Validate" at bounding box center [462, 139] width 173 height 11
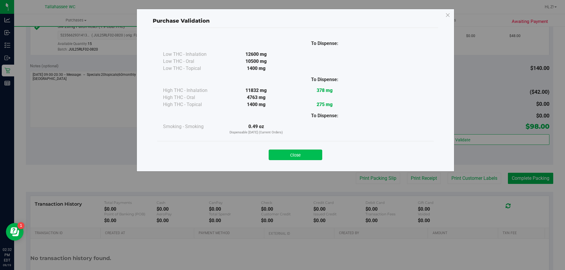
click at [311, 156] on button "Close" at bounding box center [296, 155] width 54 height 11
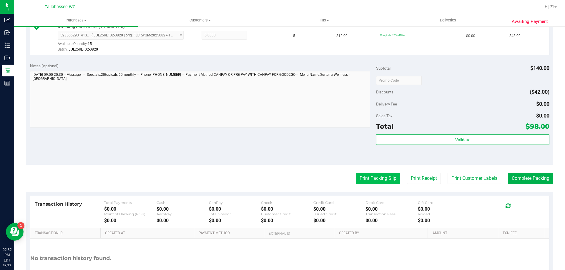
click at [361, 174] on button "Print Packing Slip" at bounding box center [378, 178] width 44 height 11
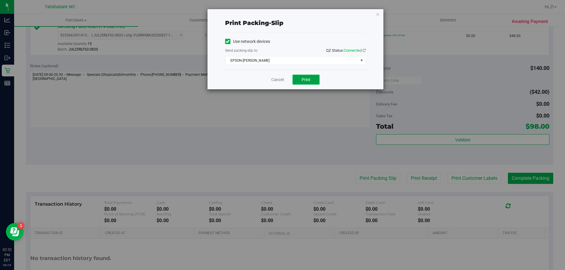
click at [310, 79] on span "Print" at bounding box center [305, 79] width 9 height 5
click at [377, 14] on icon "button" at bounding box center [378, 14] width 4 height 7
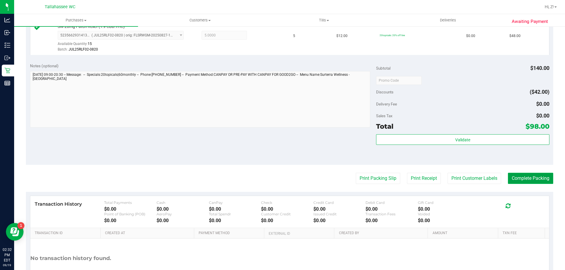
click at [528, 179] on button "Complete Packing" at bounding box center [530, 178] width 45 height 11
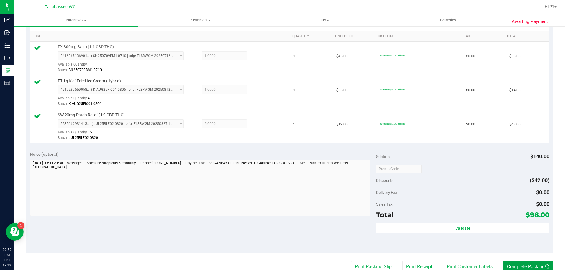
scroll to position [59, 0]
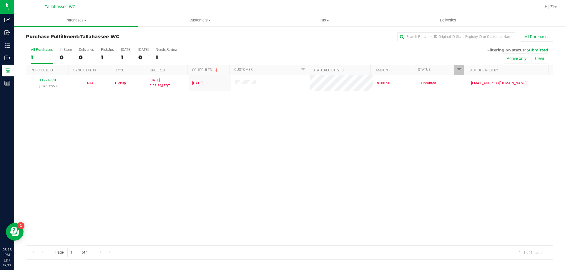
drag, startPoint x: 449, startPoint y: 229, endPoint x: 339, endPoint y: 159, distance: 131.3
click at [339, 159] on div "11974770 (325734227) N/A Pickup 9/19/2025 2:25 PM EDT 9/19/2025 $108.50 Submitt…" at bounding box center [289, 160] width 526 height 170
click at [109, 150] on div "11974770 (325734227) N/A Pickup 9/19/2025 2:25 PM EDT 9/19/2025 $108.50 Submitt…" at bounding box center [289, 160] width 526 height 170
click at [217, 134] on div "11974770 (325734227) N/A Pickup 9/19/2025 2:25 PM EDT 9/19/2025 $108.50 Submitt…" at bounding box center [289, 160] width 526 height 170
click at [127, 158] on div "11974770 (325734227) N/A Pickup 9/19/2025 2:25 PM EDT 9/19/2025 $108.50 Submitt…" at bounding box center [289, 160] width 526 height 170
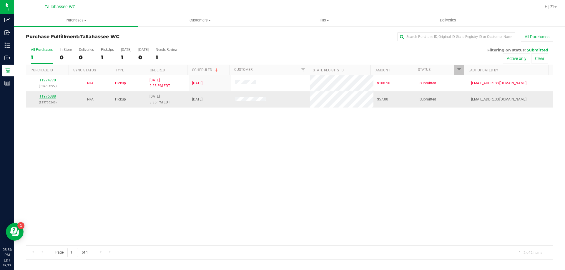
click at [50, 97] on link "11975388" at bounding box center [47, 96] width 16 height 4
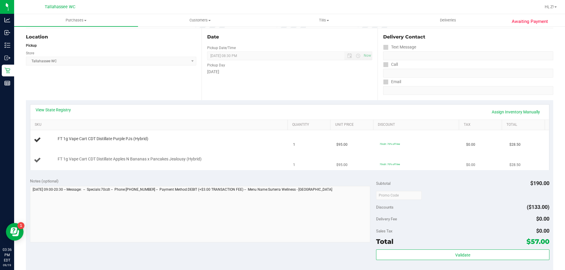
scroll to position [59, 0]
click at [58, 120] on th "SKU" at bounding box center [158, 124] width 257 height 11
click at [44, 124] on span at bounding box center [46, 124] width 5 height 5
click at [53, 111] on link "View State Registry" at bounding box center [53, 109] width 35 height 6
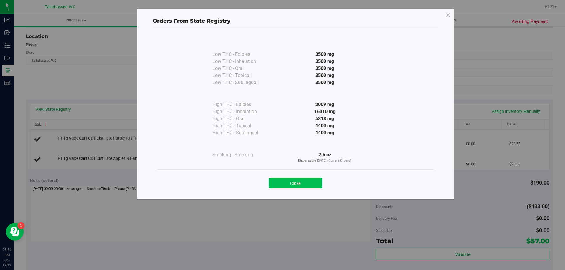
click at [291, 184] on button "Close" at bounding box center [296, 183] width 54 height 11
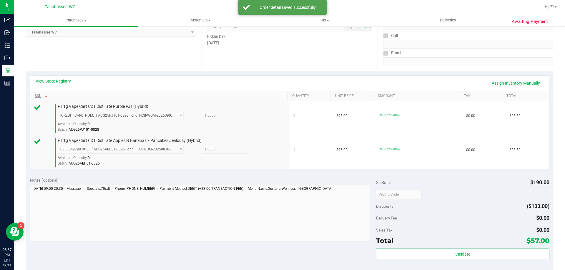
scroll to position [147, 0]
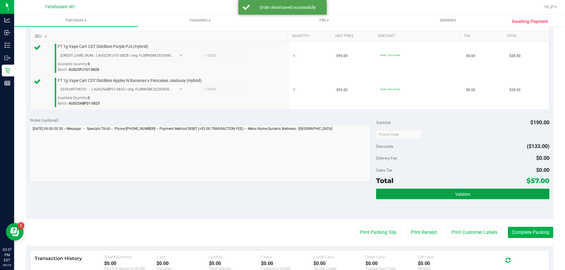
click at [471, 192] on button "Validate" at bounding box center [462, 194] width 173 height 11
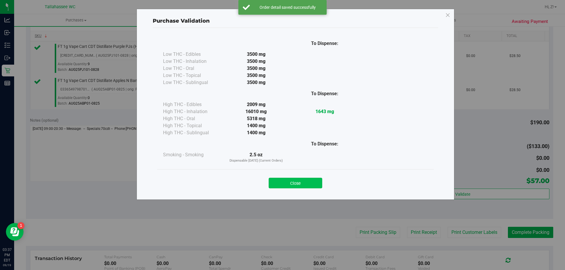
click at [308, 179] on div "Close" at bounding box center [295, 181] width 276 height 24
click at [308, 179] on button "Close" at bounding box center [296, 183] width 54 height 11
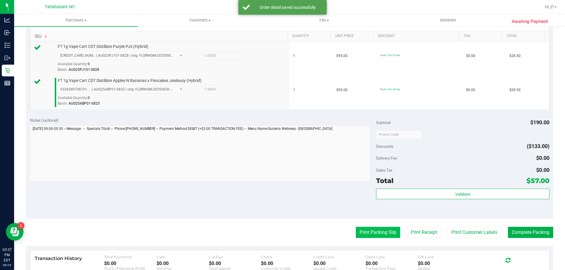
click at [380, 234] on button "Print Packing Slip" at bounding box center [378, 232] width 44 height 11
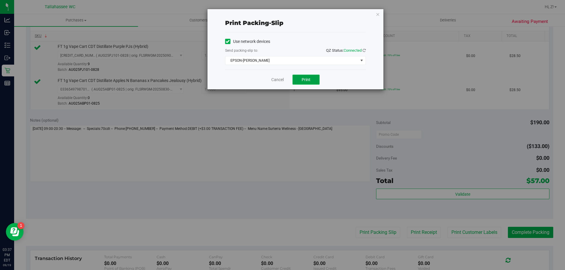
click at [314, 78] on button "Print" at bounding box center [305, 80] width 27 height 10
click at [378, 15] on icon "button" at bounding box center [378, 14] width 4 height 7
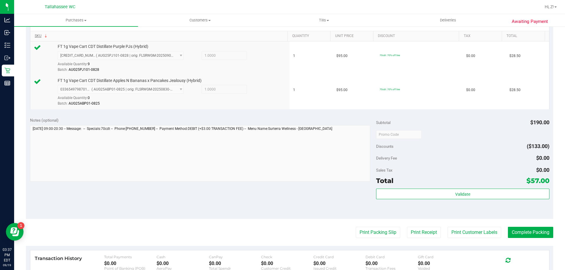
drag, startPoint x: 378, startPoint y: 15, endPoint x: 386, endPoint y: 187, distance: 172.5
click at [309, 187] on div "Notes (optional) Subtotal $190.00 Discounts ($133.00) Delivery Fee $0.00 Sales …" at bounding box center [289, 166] width 527 height 106
click at [526, 232] on button "Complete Packing" at bounding box center [530, 232] width 45 height 11
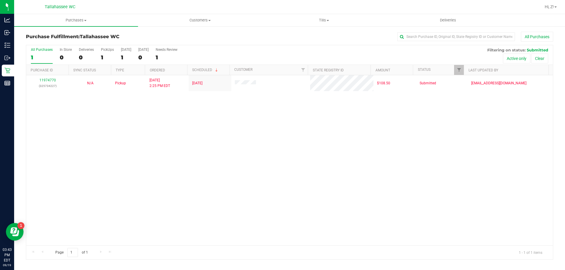
click at [179, 148] on div "11974770 (325734227) N/A Pickup 9/19/2025 2:25 PM EDT 9/19/2025 $108.50 Submitt…" at bounding box center [289, 160] width 526 height 170
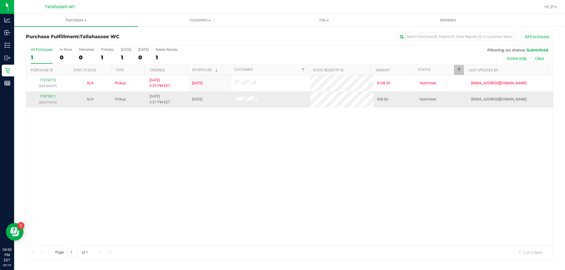
click at [46, 94] on div "11975611 (325775912)" at bounding box center [48, 99] width 36 height 11
click at [49, 96] on link "11975611" at bounding box center [47, 96] width 16 height 4
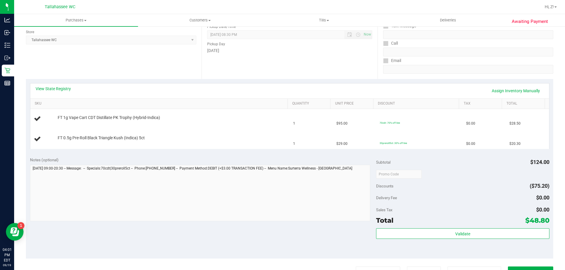
scroll to position [88, 0]
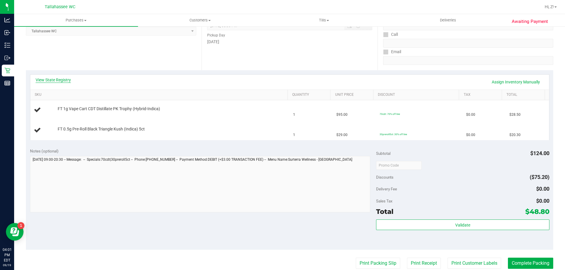
click at [54, 79] on link "View State Registry" at bounding box center [53, 80] width 35 height 6
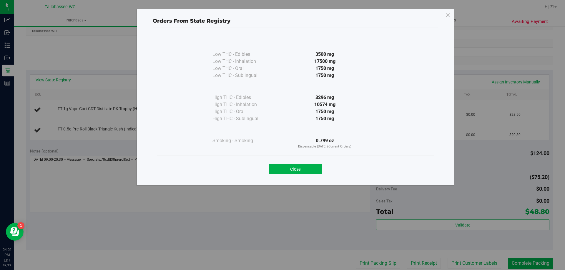
click at [307, 171] on button "Close" at bounding box center [296, 169] width 54 height 11
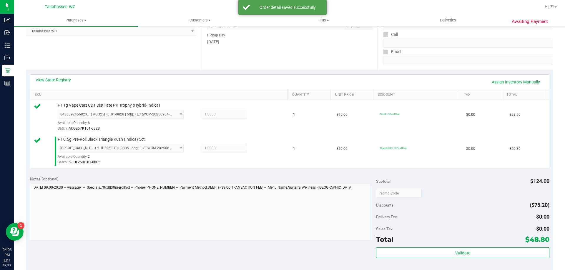
scroll to position [245, 0]
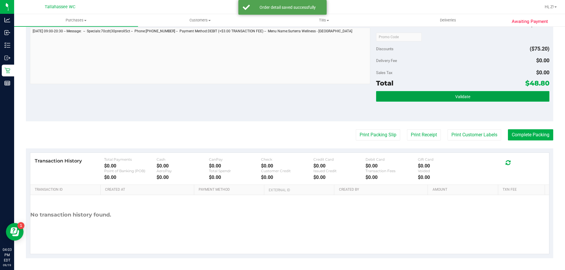
click at [457, 93] on button "Validate" at bounding box center [462, 96] width 173 height 11
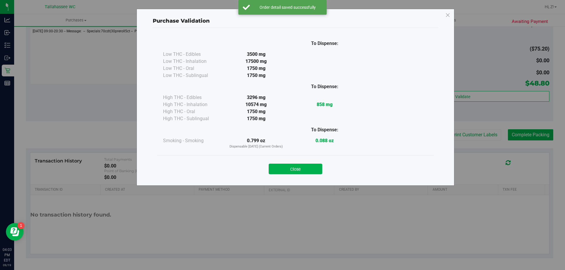
click at [306, 175] on div "Close" at bounding box center [295, 167] width 276 height 24
click at [308, 169] on button "Close" at bounding box center [296, 169] width 54 height 11
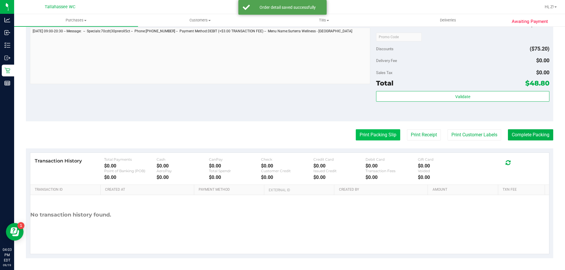
click at [362, 133] on button "Print Packing Slip" at bounding box center [378, 134] width 44 height 11
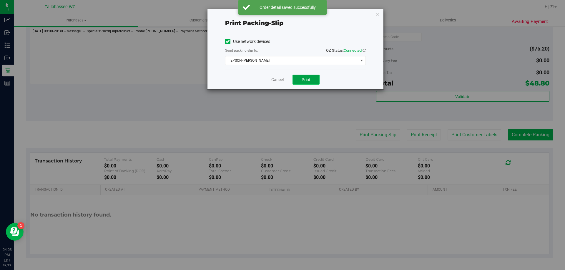
click at [309, 77] on span "Print" at bounding box center [305, 79] width 9 height 5
click at [379, 17] on icon "button" at bounding box center [378, 14] width 4 height 7
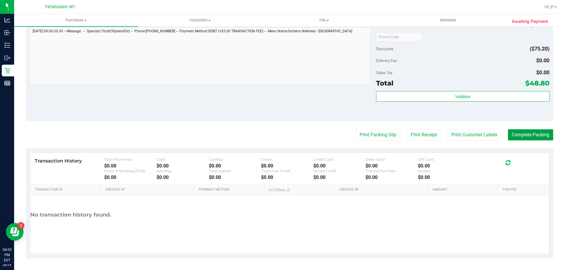
click at [517, 131] on button "Complete Packing" at bounding box center [530, 134] width 45 height 11
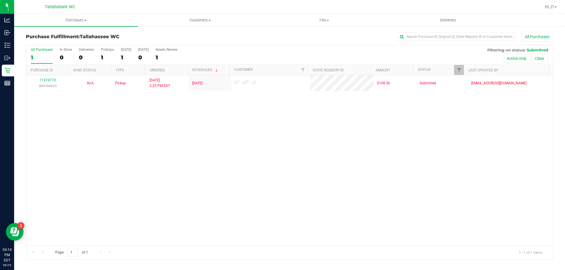
drag, startPoint x: 134, startPoint y: 110, endPoint x: 136, endPoint y: 113, distance: 4.1
click at [134, 110] on div "11974770 (325734227) N/A Pickup 9/19/2025 2:25 PM EDT 9/19/2025 $108.50 Submitt…" at bounding box center [289, 160] width 526 height 170
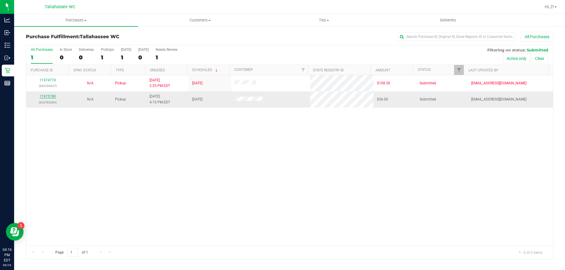
click at [49, 96] on link "11975780" at bounding box center [47, 96] width 16 height 4
click at [49, 95] on link "11975837" at bounding box center [47, 96] width 16 height 4
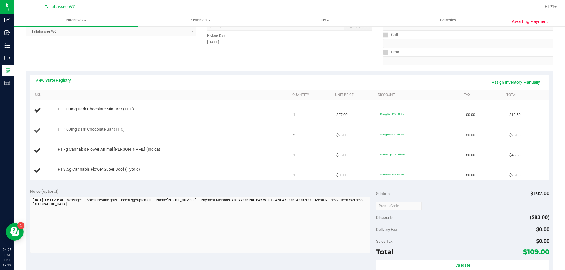
scroll to position [88, 0]
click at [63, 81] on link "View State Registry" at bounding box center [53, 80] width 35 height 6
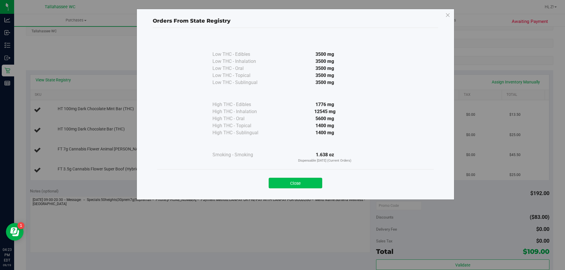
click at [303, 182] on button "Close" at bounding box center [296, 183] width 54 height 11
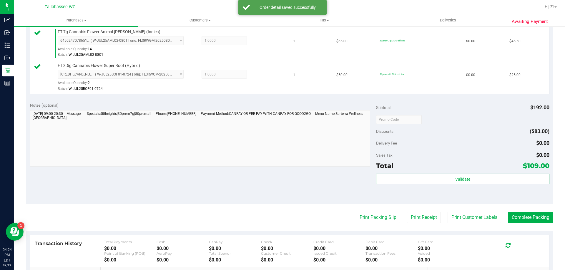
scroll to position [235, 0]
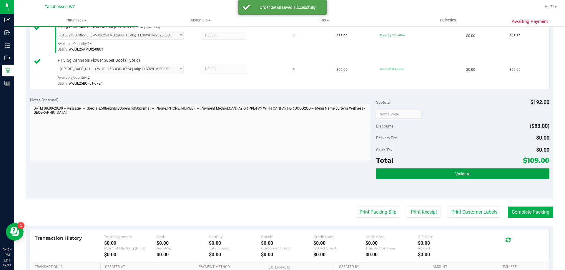
click at [433, 171] on button "Validate" at bounding box center [462, 174] width 173 height 11
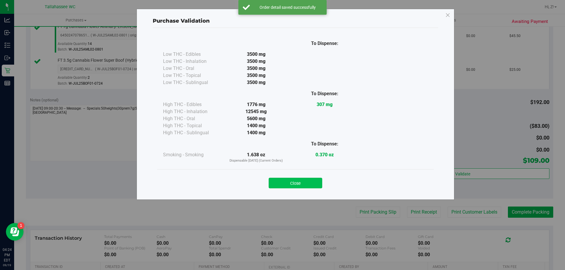
click at [310, 182] on button "Close" at bounding box center [296, 183] width 54 height 11
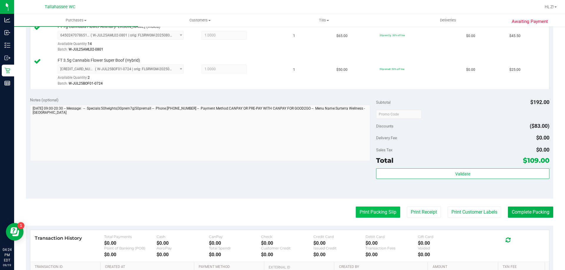
click at [374, 212] on button "Print Packing Slip" at bounding box center [378, 212] width 44 height 11
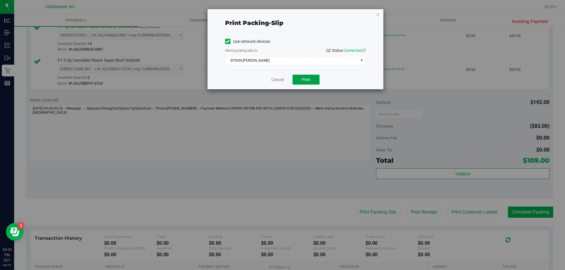
click at [306, 82] on button "Print" at bounding box center [305, 80] width 27 height 10
drag, startPoint x: 378, startPoint y: 15, endPoint x: 390, endPoint y: 39, distance: 26.4
click at [378, 15] on icon "button" at bounding box center [378, 14] width 4 height 7
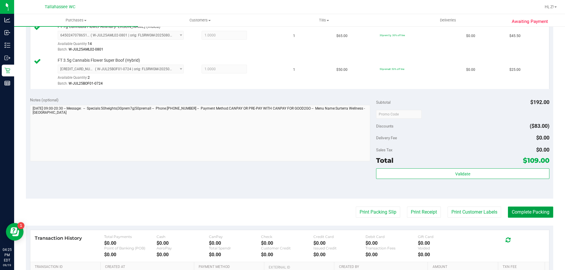
click at [515, 209] on button "Complete Packing" at bounding box center [530, 212] width 45 height 11
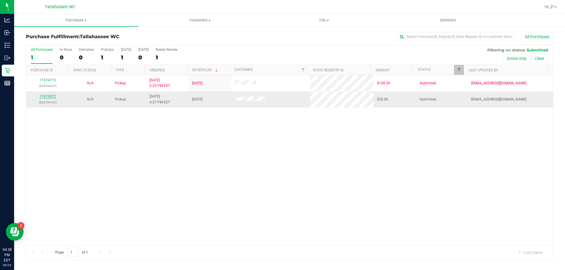
click at [46, 94] on td "11975972 (325756182)" at bounding box center [47, 99] width 43 height 16
click at [48, 96] on link "11975972" at bounding box center [47, 96] width 16 height 4
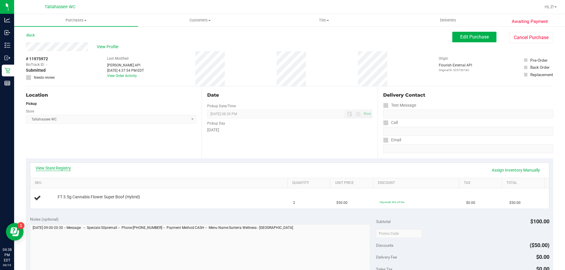
click at [65, 169] on link "View State Registry" at bounding box center [53, 168] width 35 height 6
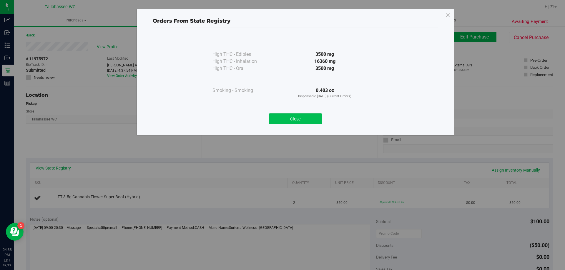
click at [306, 117] on button "Close" at bounding box center [296, 119] width 54 height 11
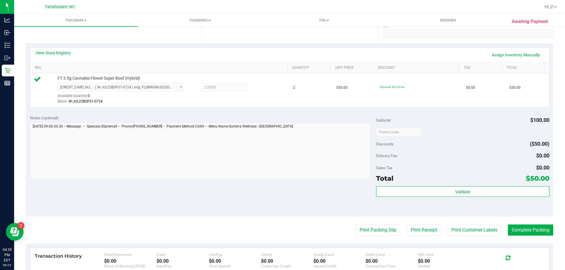
scroll to position [206, 0]
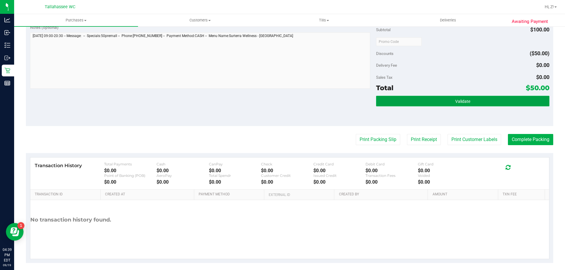
click at [495, 103] on button "Validate" at bounding box center [462, 101] width 173 height 11
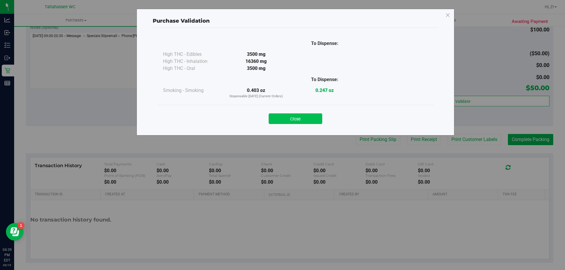
click at [309, 116] on button "Close" at bounding box center [296, 119] width 54 height 11
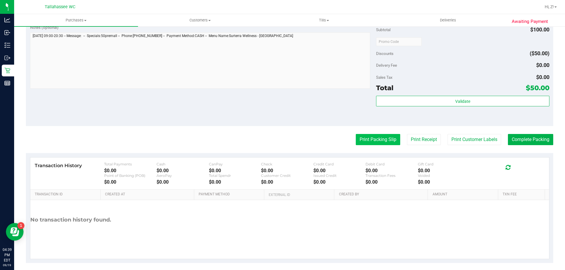
click at [367, 140] on button "Print Packing Slip" at bounding box center [378, 139] width 44 height 11
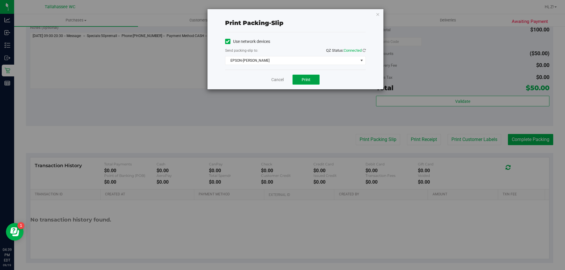
click at [312, 78] on button "Print" at bounding box center [305, 80] width 27 height 10
click at [376, 16] on icon "button" at bounding box center [378, 14] width 4 height 7
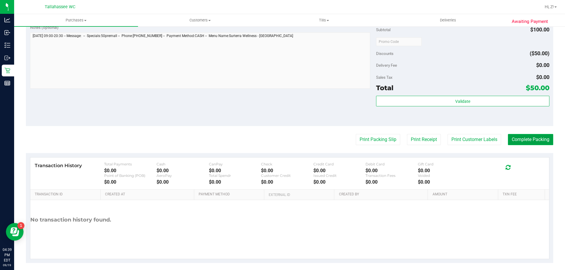
click at [524, 140] on button "Complete Packing" at bounding box center [530, 139] width 45 height 11
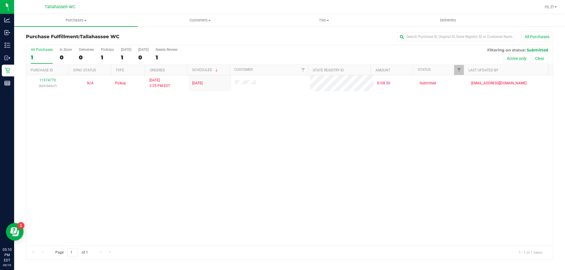
click at [246, 170] on div "11974770 (325734227) N/A Pickup 9/19/2025 2:25 PM EDT 9/19/2025 $108.50 Submitt…" at bounding box center [289, 160] width 526 height 170
click at [475, 159] on div "11974770 (325734227) N/A Pickup 9/19/2025 2:25 PM EDT 9/19/2025 $108.50 Submitt…" at bounding box center [289, 160] width 526 height 170
click at [133, 165] on div "11974770 (325734227) N/A Pickup 9/19/2025 2:25 PM EDT 9/19/2025 $108.50 Submitt…" at bounding box center [289, 160] width 526 height 170
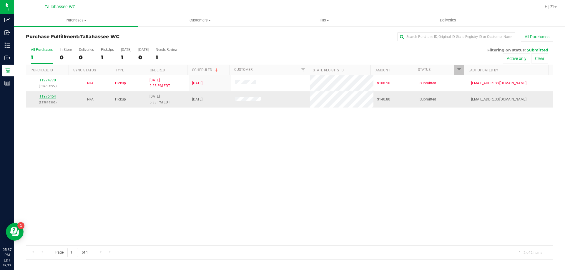
click at [47, 96] on link "11976454" at bounding box center [47, 96] width 16 height 4
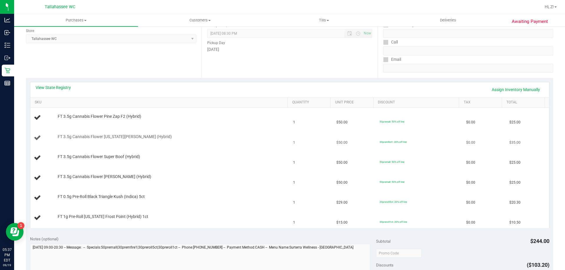
scroll to position [88, 0]
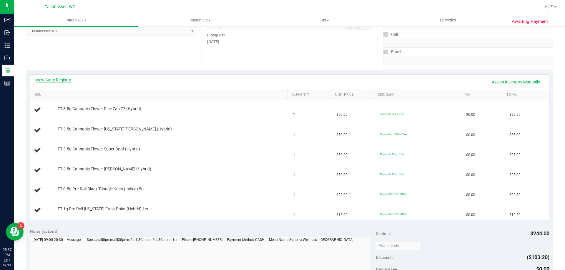
click at [59, 81] on link "View State Registry" at bounding box center [53, 80] width 35 height 6
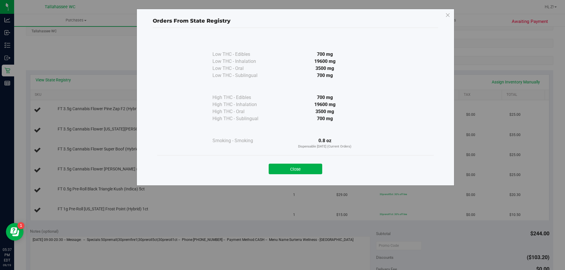
click at [310, 177] on div "Close" at bounding box center [295, 167] width 276 height 24
click at [304, 163] on div "Close" at bounding box center [295, 167] width 268 height 15
click at [305, 171] on button "Close" at bounding box center [296, 169] width 54 height 11
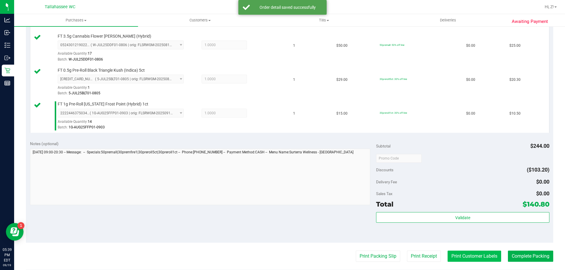
scroll to position [353, 0]
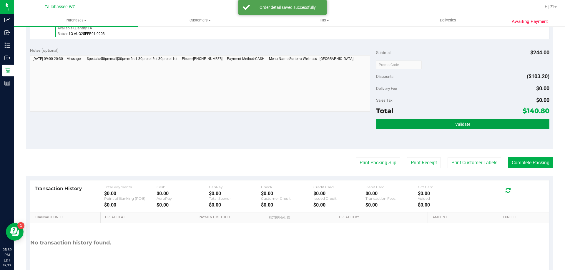
click at [450, 126] on button "Validate" at bounding box center [462, 124] width 173 height 11
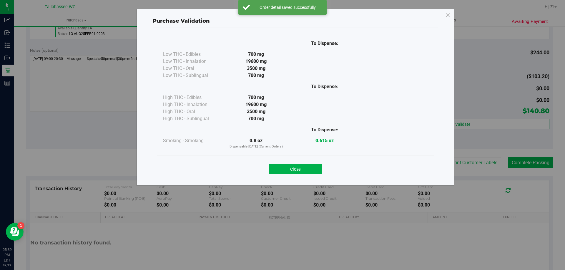
click at [292, 171] on button "Close" at bounding box center [296, 169] width 54 height 11
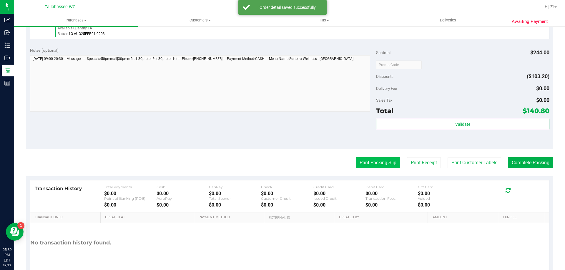
click at [383, 162] on button "Print Packing Slip" at bounding box center [378, 162] width 44 height 11
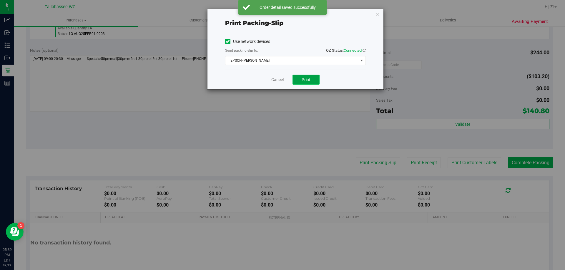
click at [307, 79] on span "Print" at bounding box center [305, 79] width 9 height 5
click at [378, 15] on icon "button" at bounding box center [378, 14] width 4 height 7
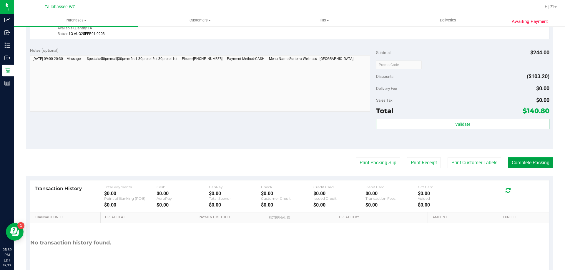
click at [526, 163] on button "Complete Packing" at bounding box center [530, 162] width 45 height 11
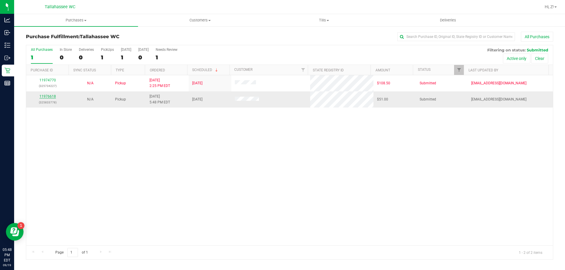
click at [48, 96] on link "11976618" at bounding box center [47, 96] width 16 height 4
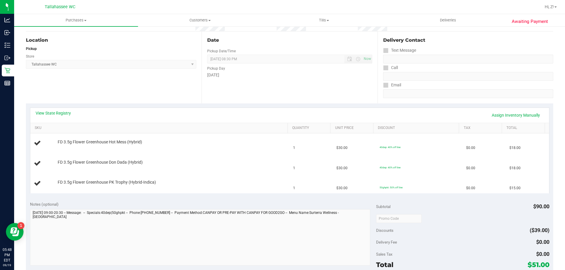
scroll to position [59, 0]
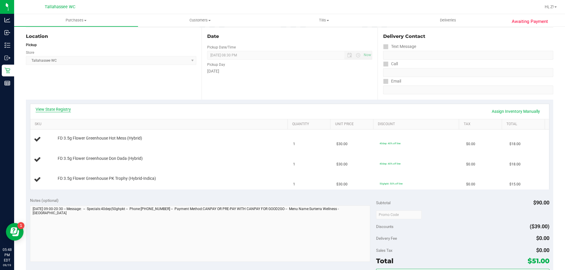
click at [62, 109] on link "View State Registry" at bounding box center [53, 109] width 35 height 6
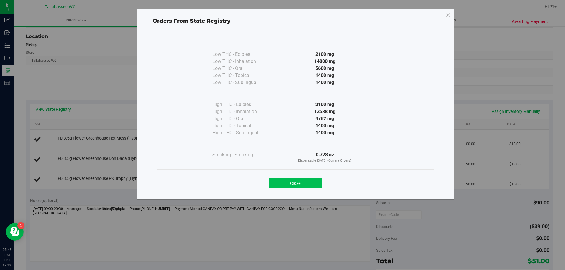
click at [308, 181] on button "Close" at bounding box center [296, 183] width 54 height 11
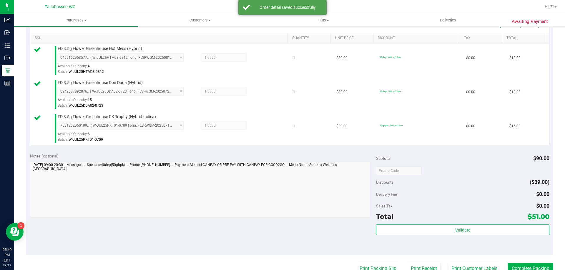
scroll to position [147, 0]
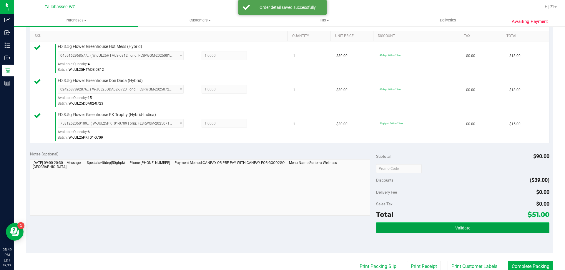
click at [481, 230] on button "Validate" at bounding box center [462, 228] width 173 height 11
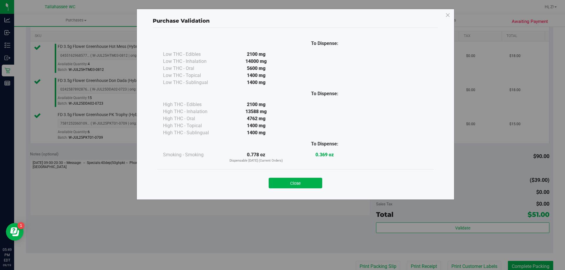
click at [299, 182] on button "Close" at bounding box center [296, 183] width 54 height 11
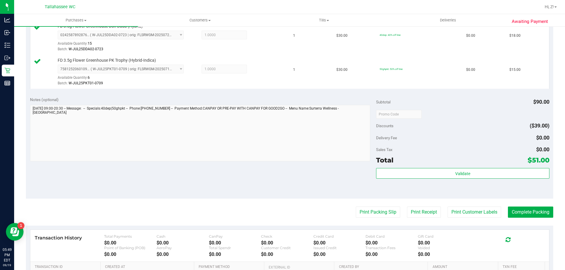
scroll to position [279, 0]
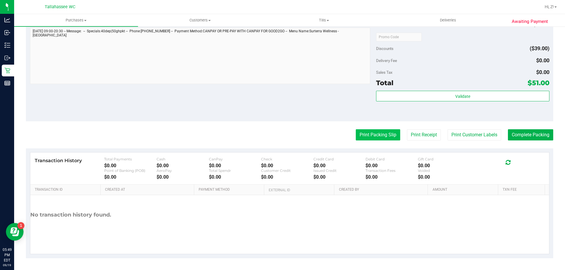
click at [366, 133] on button "Print Packing Slip" at bounding box center [378, 134] width 44 height 11
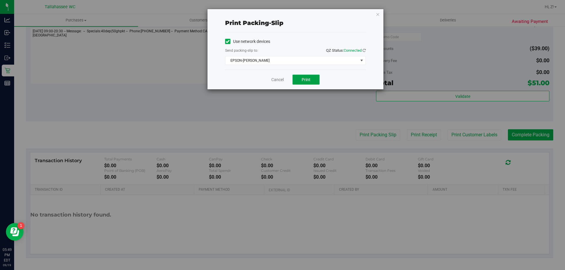
click at [307, 76] on button "Print" at bounding box center [305, 80] width 27 height 10
click at [377, 13] on icon "button" at bounding box center [378, 14] width 4 height 7
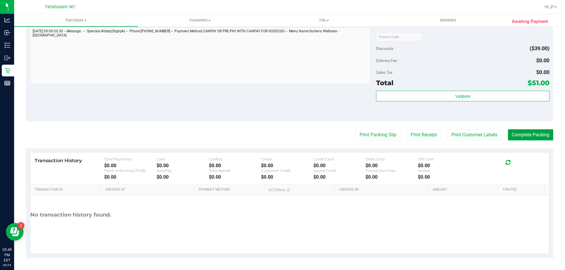
click at [521, 135] on button "Complete Packing" at bounding box center [530, 134] width 45 height 11
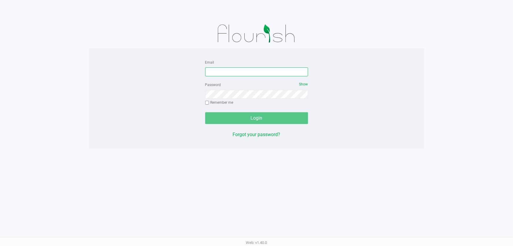
click at [232, 69] on input "Email" at bounding box center [256, 71] width 103 height 9
type input "[EMAIL_ADDRESS][DOMAIN_NAME]"
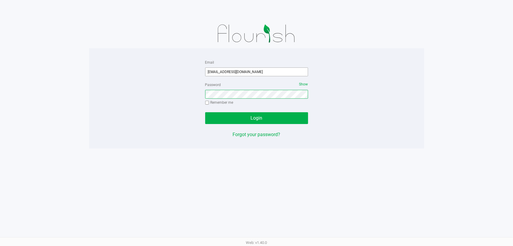
click at [205, 112] on button "Login" at bounding box center [256, 118] width 103 height 12
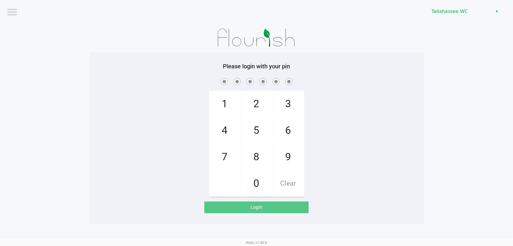
click at [257, 156] on span "8" at bounding box center [256, 157] width 31 height 26
checkbox input "true"
click at [281, 128] on span "6" at bounding box center [288, 130] width 31 height 26
checkbox input "true"
click at [264, 174] on span "0" at bounding box center [256, 183] width 31 height 26
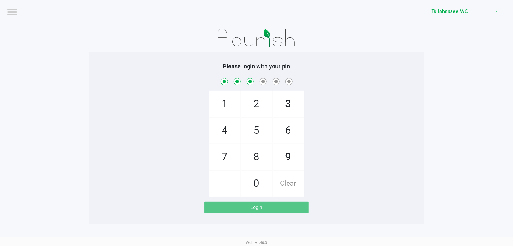
checkbox input "true"
drag, startPoint x: 287, startPoint y: 152, endPoint x: 254, endPoint y: 152, distance: 33.5
click at [287, 152] on span "9" at bounding box center [288, 157] width 31 height 26
checkbox input "true"
click at [253, 152] on span "8" at bounding box center [256, 157] width 31 height 26
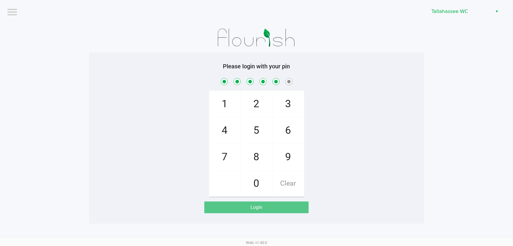
checkbox input "true"
click at [253, 152] on span "8" at bounding box center [256, 157] width 31 height 26
checkbox input "true"
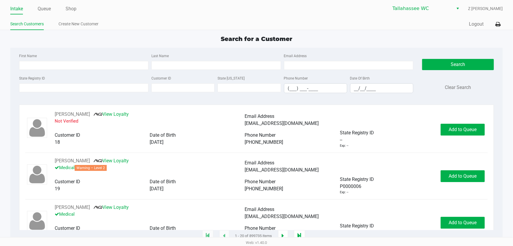
drag, startPoint x: 46, startPoint y: 10, endPoint x: 82, endPoint y: 3, distance: 36.7
click at [47, 10] on link "Queue" at bounding box center [44, 9] width 13 height 8
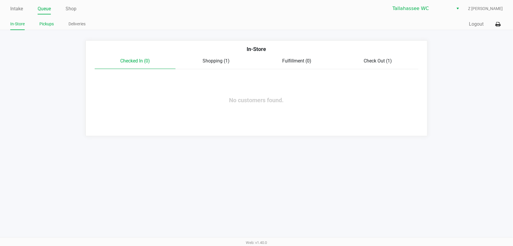
click at [49, 25] on link "Pickups" at bounding box center [46, 23] width 14 height 7
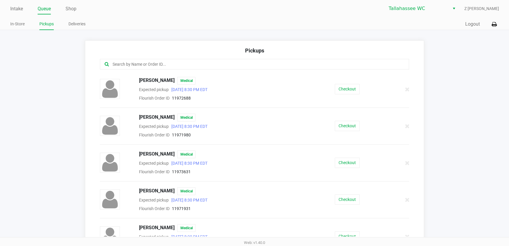
scroll to position [80, 0]
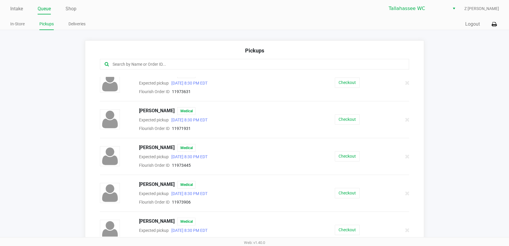
click at [152, 59] on div at bounding box center [255, 64] width 310 height 11
click at [152, 61] on input "text" at bounding box center [247, 64] width 270 height 7
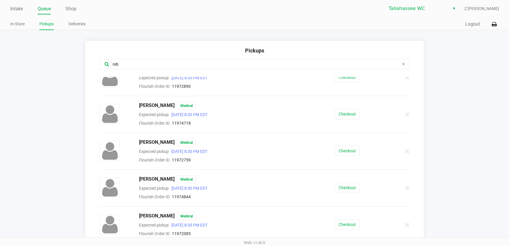
scroll to position [0, 0]
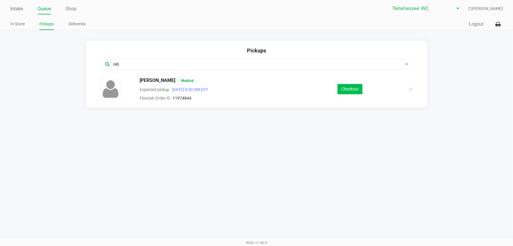
type input "reb"
click at [356, 88] on button "Checkout" at bounding box center [350, 89] width 25 height 10
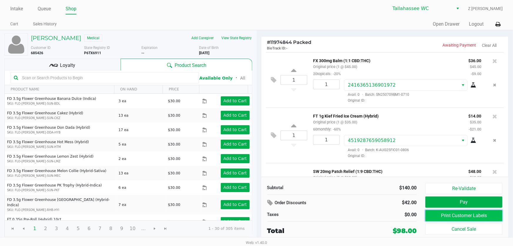
click at [465, 214] on button "Print Customer Labels" at bounding box center [464, 215] width 77 height 11
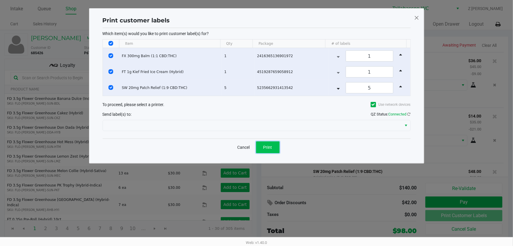
click at [268, 145] on span "Print" at bounding box center [268, 147] width 9 height 5
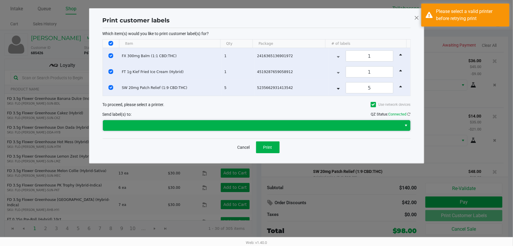
click at [188, 120] on kendo-dropdownlist at bounding box center [257, 125] width 308 height 11
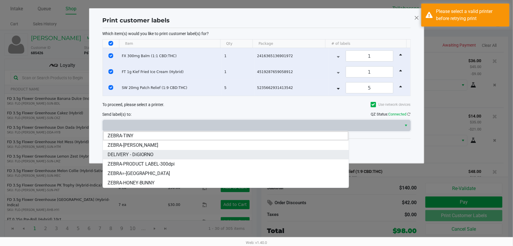
click at [148, 151] on span "DELIVERY - DiGIORNO" at bounding box center [131, 154] width 46 height 7
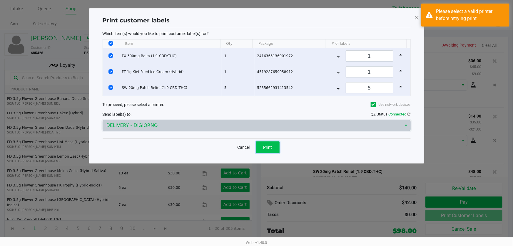
click at [270, 147] on span "Print" at bounding box center [268, 147] width 9 height 5
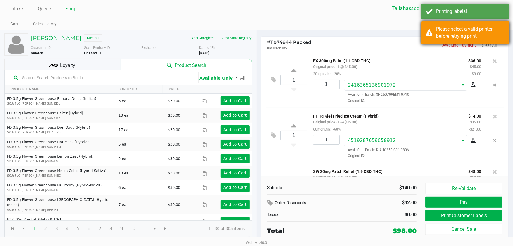
click at [492, 34] on div "Please select a valid printer before retrying print" at bounding box center [470, 33] width 69 height 14
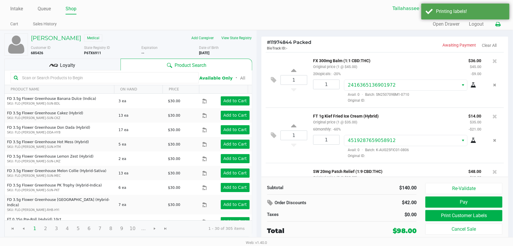
click at [497, 22] on icon at bounding box center [498, 24] width 5 height 4
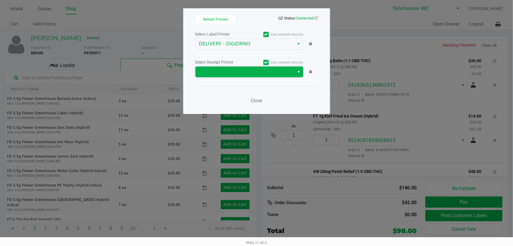
click at [244, 75] on span at bounding box center [245, 71] width 99 height 11
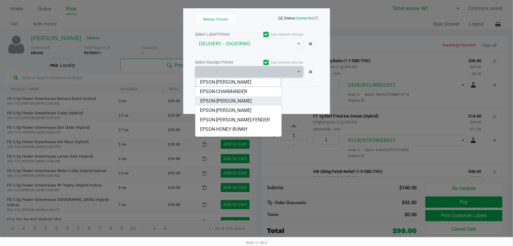
click at [227, 98] on span "EPSON-[PERSON_NAME]" at bounding box center [225, 100] width 51 height 7
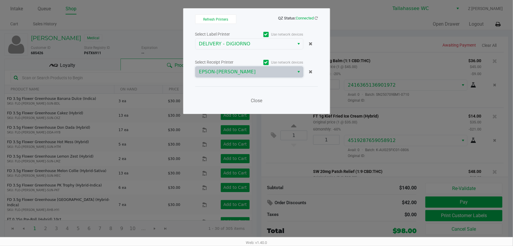
click at [246, 102] on div "Close" at bounding box center [256, 96] width 123 height 21
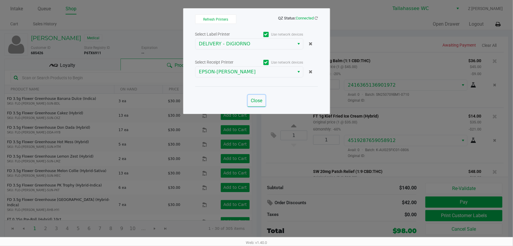
drag, startPoint x: 258, startPoint y: 102, endPoint x: 236, endPoint y: 99, distance: 21.8
click at [257, 102] on span "Close" at bounding box center [256, 101] width 11 height 6
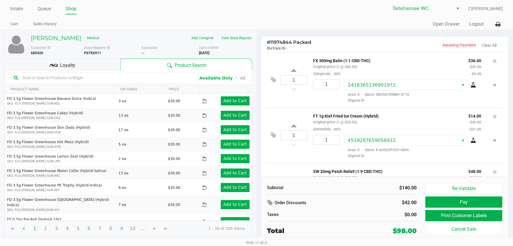
click at [95, 67] on div "Loyalty" at bounding box center [62, 65] width 116 height 12
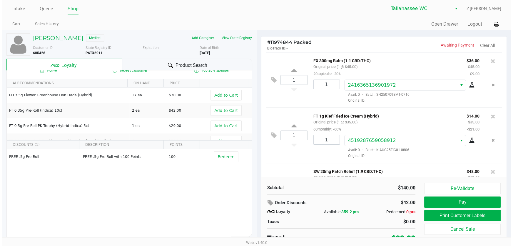
scroll to position [8, 0]
click at [472, 203] on button "Pay" at bounding box center [460, 201] width 76 height 11
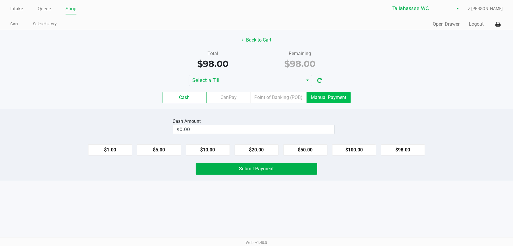
click at [340, 97] on label "Manual Payment" at bounding box center [329, 97] width 44 height 11
click at [0, 0] on 8 "Manual Payment" at bounding box center [0, 0] width 0 height 0
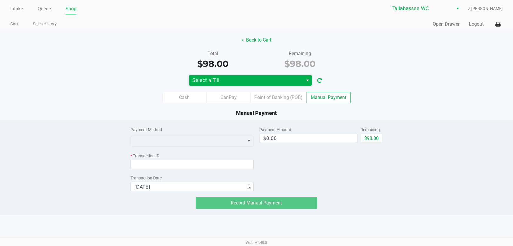
click at [288, 76] on span "Select a Till" at bounding box center [246, 80] width 114 height 11
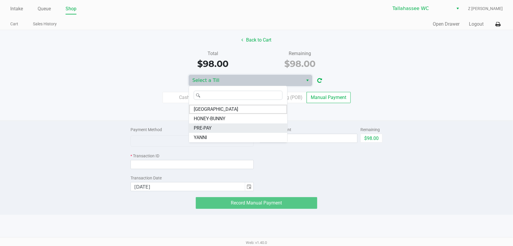
click at [225, 127] on li "PRE-PAY" at bounding box center [238, 127] width 98 height 9
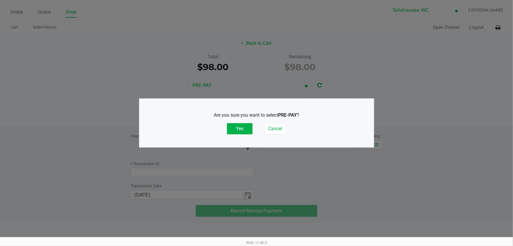
drag, startPoint x: 242, startPoint y: 129, endPoint x: 306, endPoint y: 138, distance: 64.7
click at [243, 129] on button "Yes" at bounding box center [240, 128] width 26 height 11
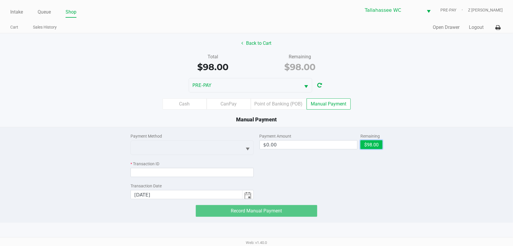
click at [369, 144] on button "$98.00" at bounding box center [372, 144] width 22 height 9
type input "$98.00"
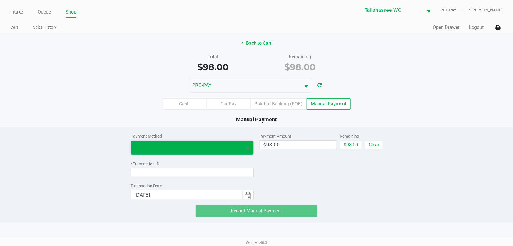
click at [208, 151] on span at bounding box center [186, 148] width 111 height 14
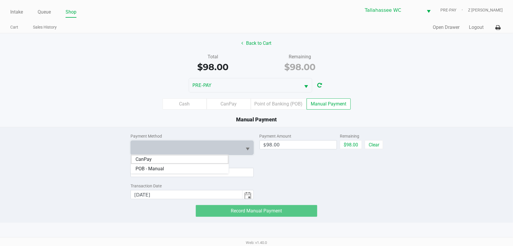
click at [171, 161] on li "CanPay" at bounding box center [180, 158] width 98 height 9
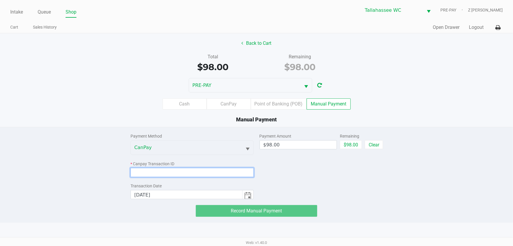
click at [164, 170] on input at bounding box center [192, 172] width 123 height 9
paste input "9UGI3AWAPESI"
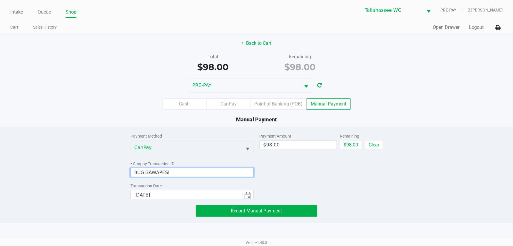
type input "9UGI3AWAPESI"
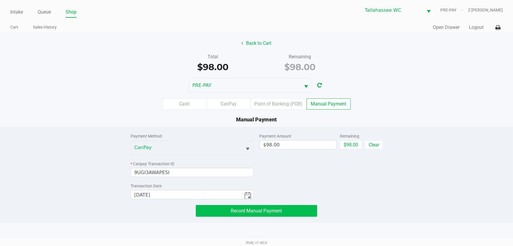
drag, startPoint x: 261, startPoint y: 202, endPoint x: 269, endPoint y: 213, distance: 12.7
click at [263, 204] on div "Payment Method CanPay * Canpay Transaction ID 9UGI3AWAPESI Transaction Date 9/1…" at bounding box center [256, 171] width 261 height 89
click at [269, 213] on button "Record Manual Payment" at bounding box center [257, 211] width 122 height 12
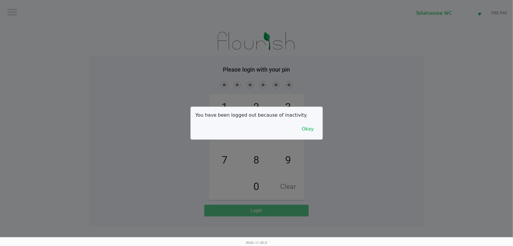
drag, startPoint x: 147, startPoint y: 146, endPoint x: 181, endPoint y: 232, distance: 93.3
click at [121, 193] on div at bounding box center [256, 123] width 513 height 246
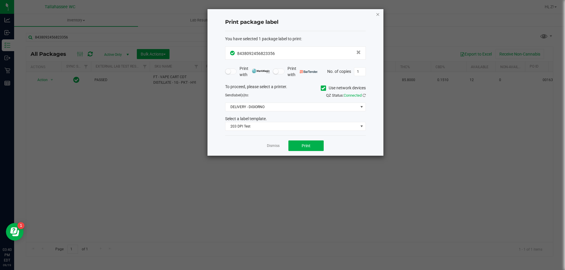
click at [376, 12] on icon "button" at bounding box center [378, 14] width 4 height 7
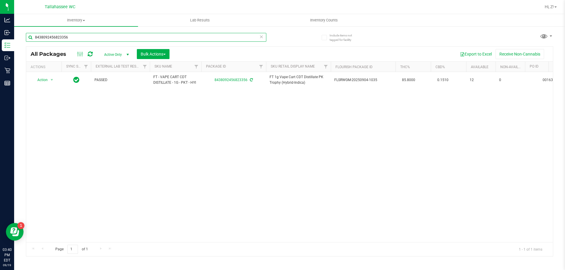
click at [141, 36] on input "8438092456823356" at bounding box center [146, 37] width 240 height 9
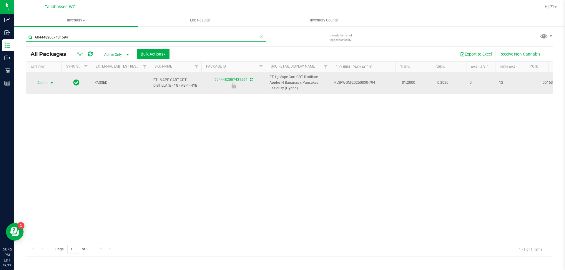
type input "6044482007431594"
click at [48, 83] on span "Action" at bounding box center [44, 83] width 24 height 8
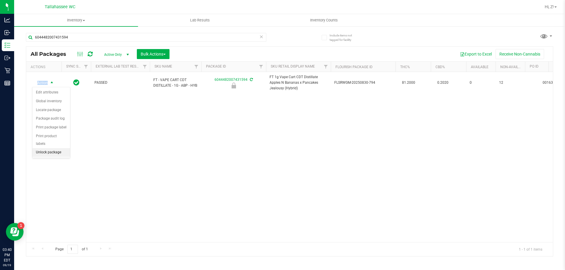
click at [59, 148] on li "Unlock package" at bounding box center [51, 152] width 38 height 9
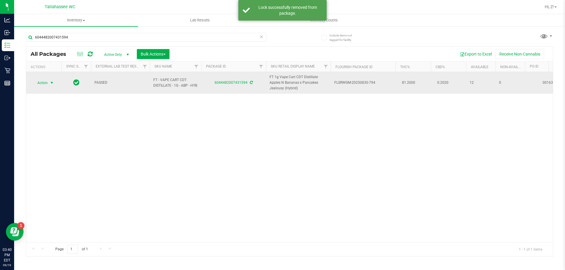
click at [45, 82] on span "Action" at bounding box center [40, 83] width 16 height 8
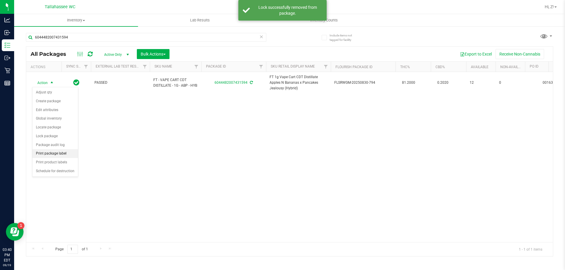
click at [67, 152] on li "Print package label" at bounding box center [55, 153] width 46 height 9
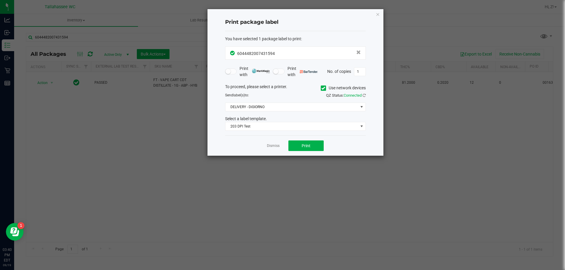
click at [324, 145] on div "Dismiss Print" at bounding box center [295, 146] width 141 height 20
click at [317, 144] on button "Print" at bounding box center [305, 146] width 35 height 11
click at [379, 14] on icon "button" at bounding box center [378, 14] width 4 height 7
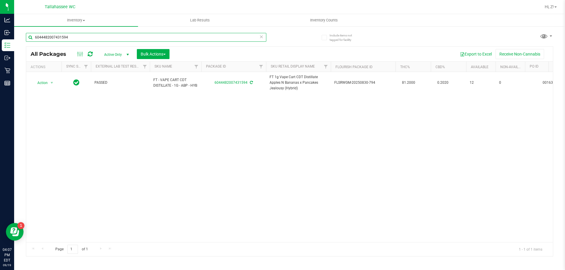
click at [232, 39] on input "6044482007431594" at bounding box center [146, 37] width 240 height 9
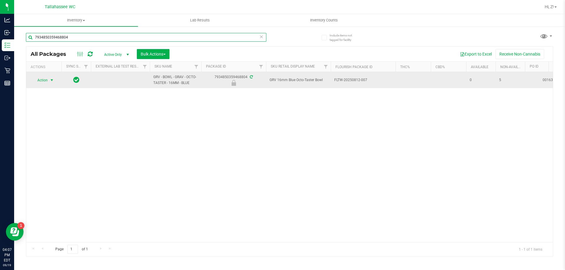
type input "7934850359468804"
click at [47, 81] on span "Action" at bounding box center [40, 80] width 16 height 8
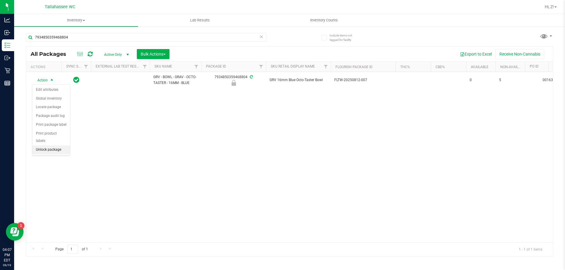
click at [56, 146] on li "Unlock package" at bounding box center [51, 150] width 38 height 9
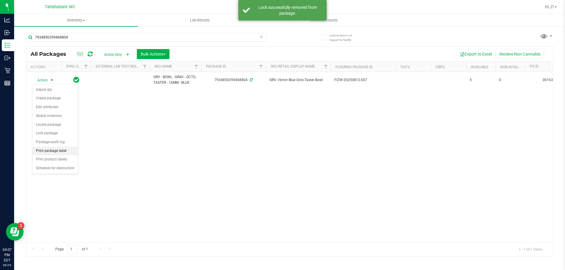
click at [58, 154] on li "Print package label" at bounding box center [55, 151] width 46 height 9
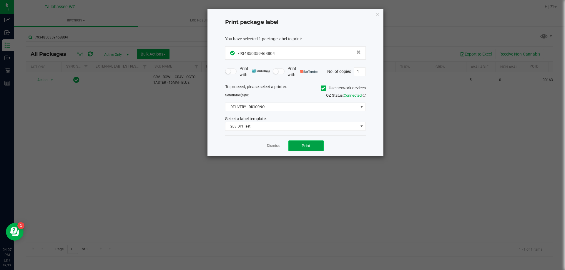
click at [316, 144] on button "Print" at bounding box center [305, 146] width 35 height 11
click at [377, 16] on icon "button" at bounding box center [378, 14] width 4 height 7
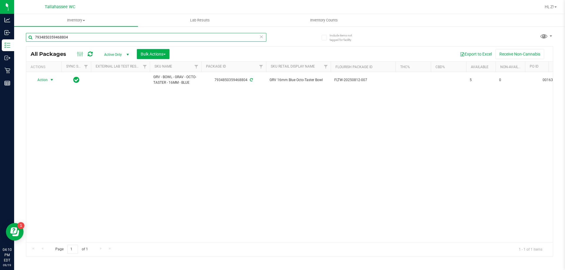
click at [71, 34] on input "7934850359468804" at bounding box center [146, 37] width 240 height 9
click at [70, 35] on input "7934850359468804" at bounding box center [146, 37] width 240 height 9
click at [71, 35] on input "5578350138705026" at bounding box center [146, 37] width 240 height 9
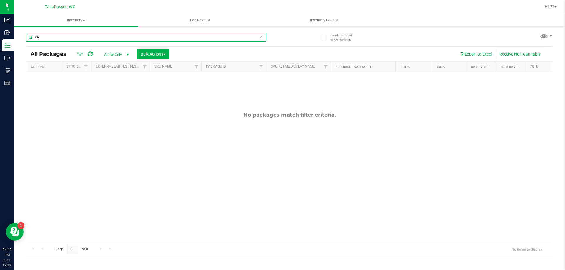
type input "c"
type input "silo"
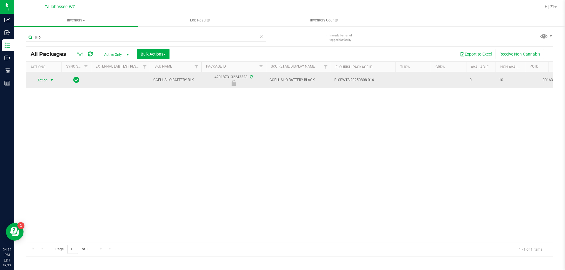
click at [52, 80] on span "select" at bounding box center [51, 80] width 5 height 5
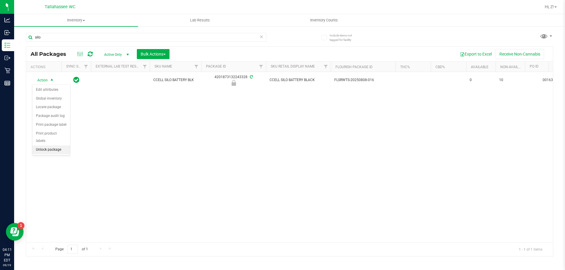
click at [54, 146] on li "Unlock package" at bounding box center [51, 150] width 38 height 9
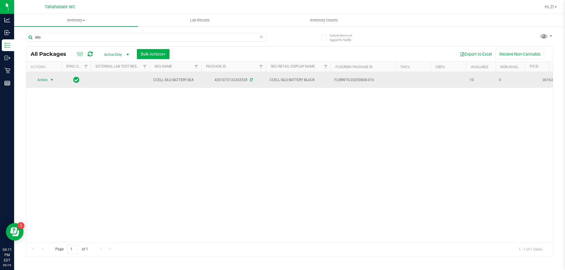
click at [48, 79] on span "select" at bounding box center [51, 80] width 7 height 8
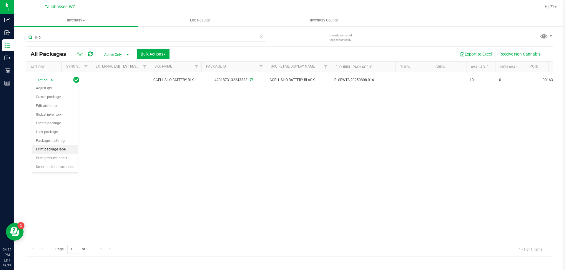
click at [57, 148] on li "Print package label" at bounding box center [55, 149] width 46 height 9
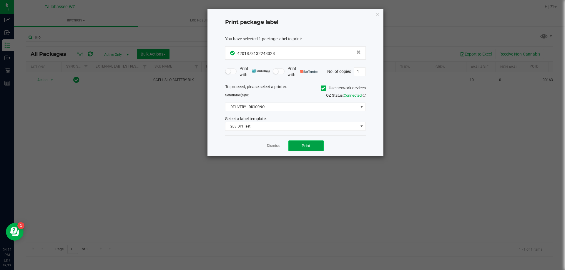
click at [306, 144] on span "Print" at bounding box center [305, 146] width 9 height 5
drag, startPoint x: 306, startPoint y: 145, endPoint x: 290, endPoint y: 148, distance: 16.8
click at [378, 14] on icon "button" at bounding box center [378, 14] width 4 height 7
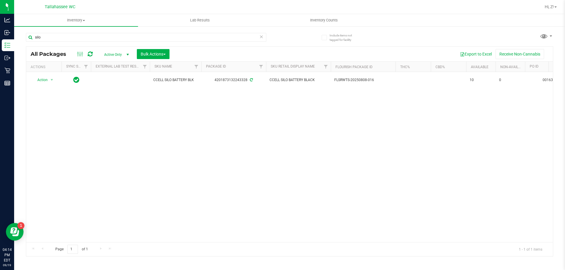
click at [105, 42] on div "silo" at bounding box center [146, 40] width 240 height 14
click at [104, 38] on input "silo" at bounding box center [146, 37] width 240 height 9
click at [103, 38] on input "silo" at bounding box center [146, 37] width 240 height 9
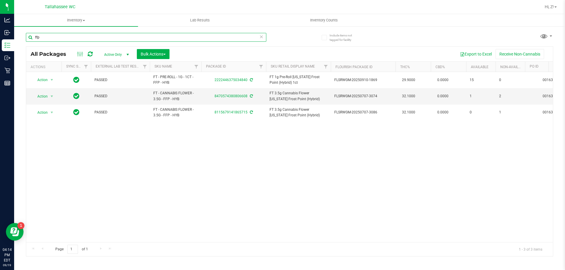
click at [65, 36] on input "ffp" at bounding box center [146, 37] width 240 height 9
type input "mbv"
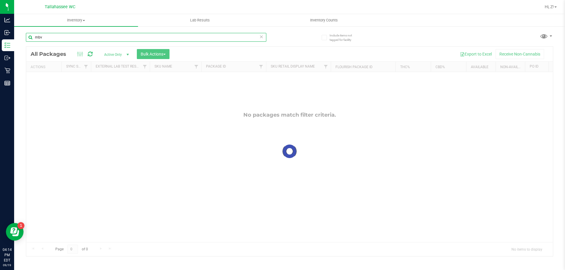
click at [62, 39] on input "mbv" at bounding box center [146, 37] width 240 height 9
click at [71, 35] on input "mbv" at bounding box center [146, 37] width 240 height 9
click at [71, 36] on input "mbv" at bounding box center [146, 37] width 240 height 9
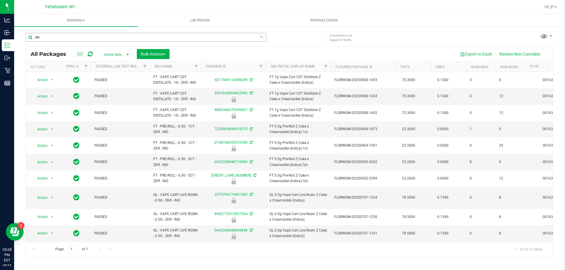
click at [70, 39] on input "zkr" at bounding box center [146, 37] width 240 height 9
type input "top gear"
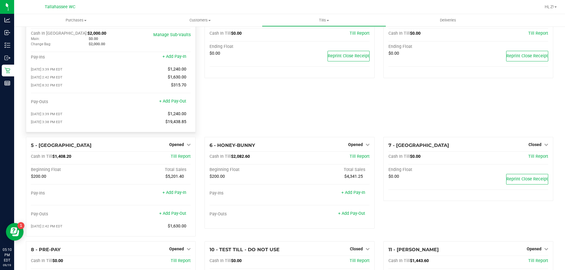
scroll to position [88, 0]
